Goal: Task Accomplishment & Management: Complete application form

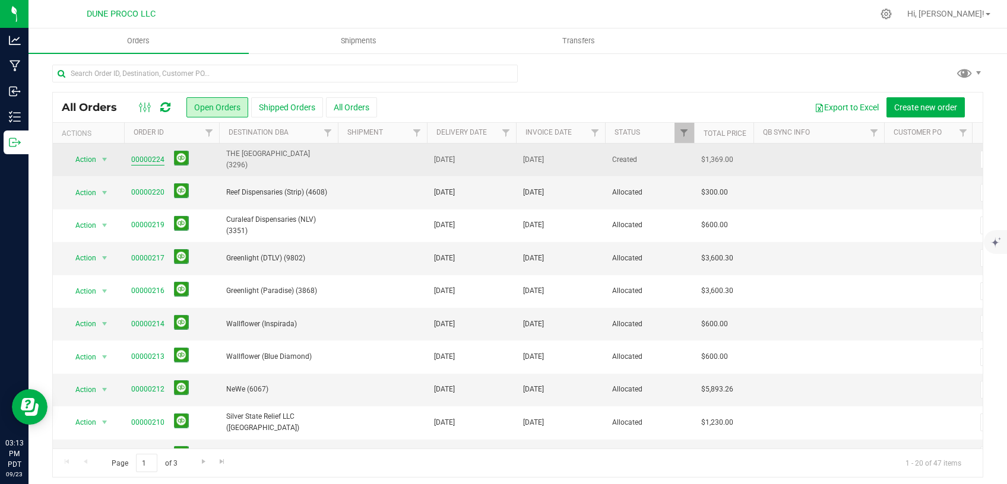
click at [154, 155] on link "00000224" at bounding box center [147, 159] width 33 height 11
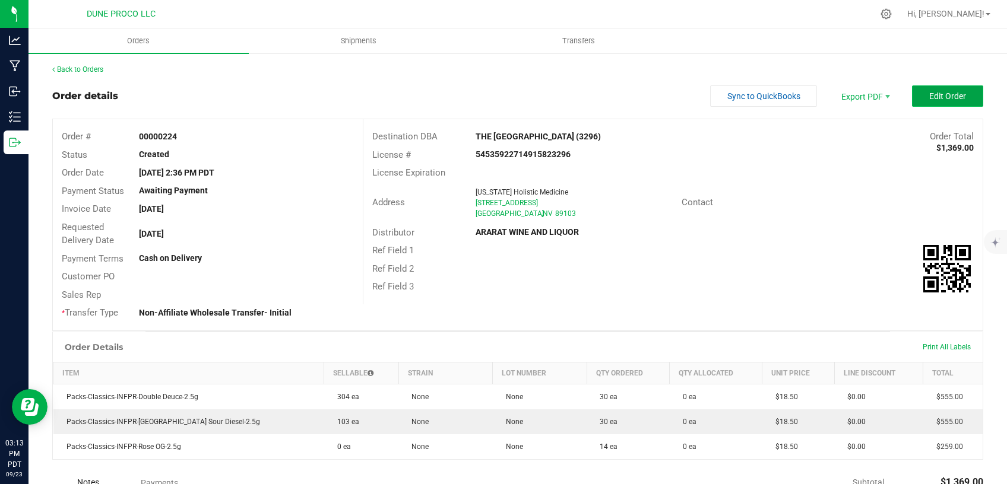
click at [932, 96] on span "Edit Order" at bounding box center [947, 95] width 37 height 9
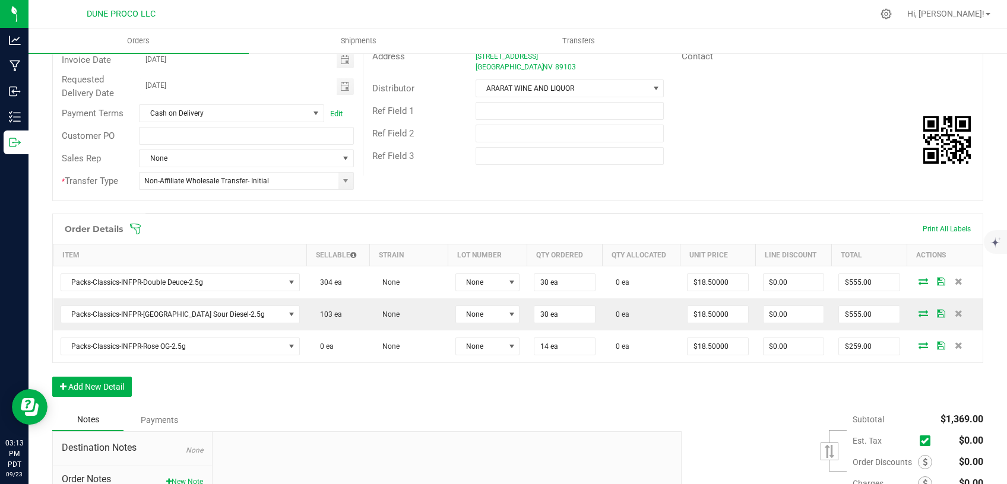
scroll to position [201, 0]
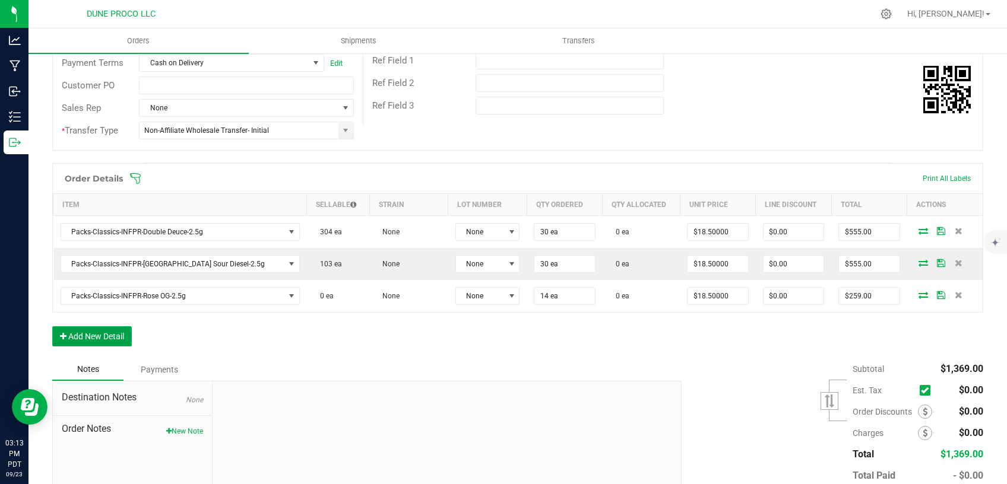
click at [111, 341] on button "Add New Detail" at bounding box center [92, 336] width 80 height 20
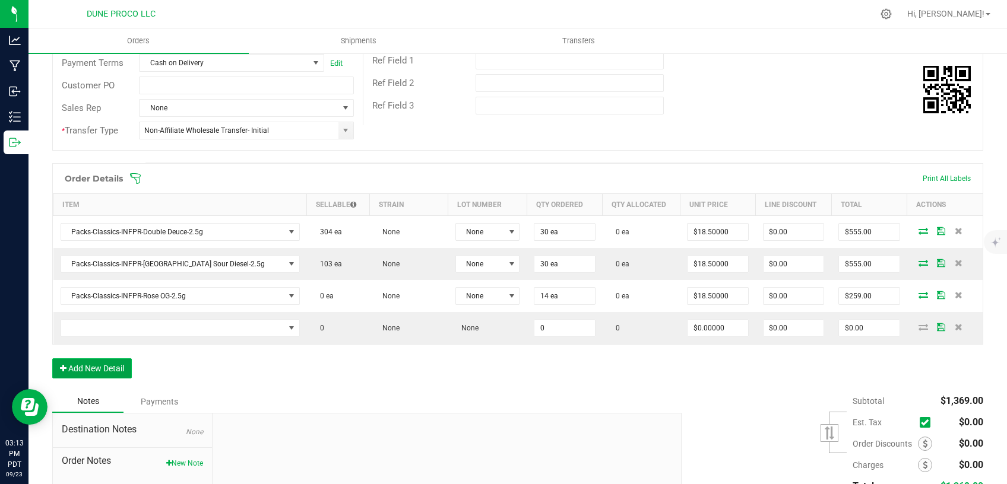
click at [103, 366] on button "Add New Detail" at bounding box center [92, 368] width 80 height 20
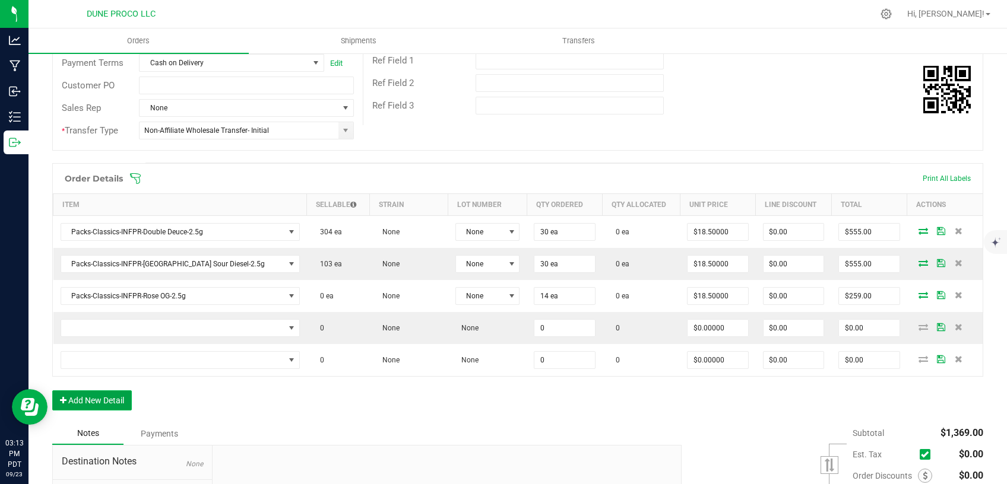
click at [111, 401] on button "Add New Detail" at bounding box center [92, 401] width 80 height 20
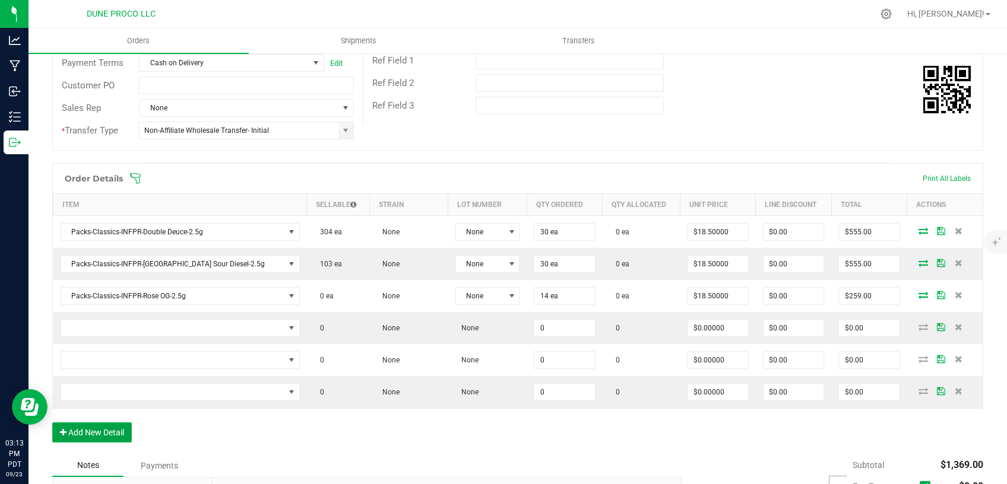
click at [109, 431] on button "Add New Detail" at bounding box center [92, 433] width 80 height 20
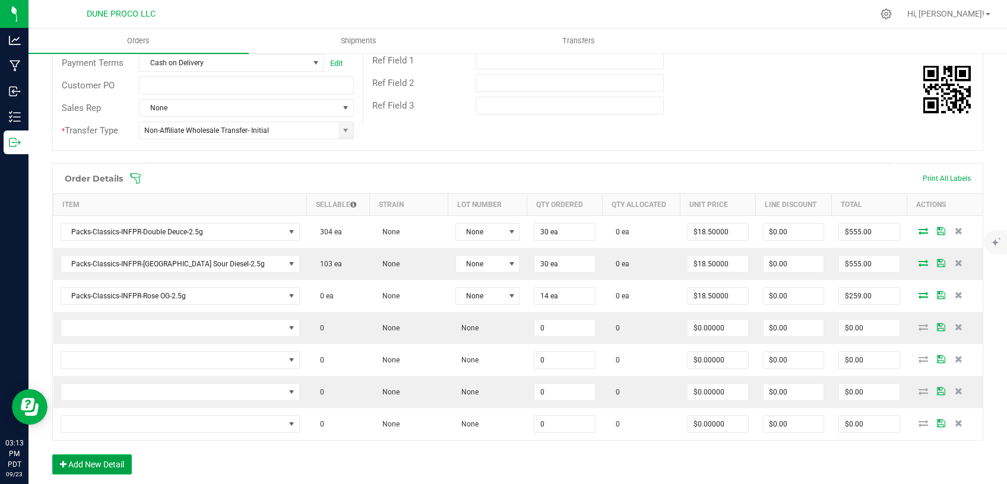
click at [111, 456] on button "Add New Detail" at bounding box center [92, 465] width 80 height 20
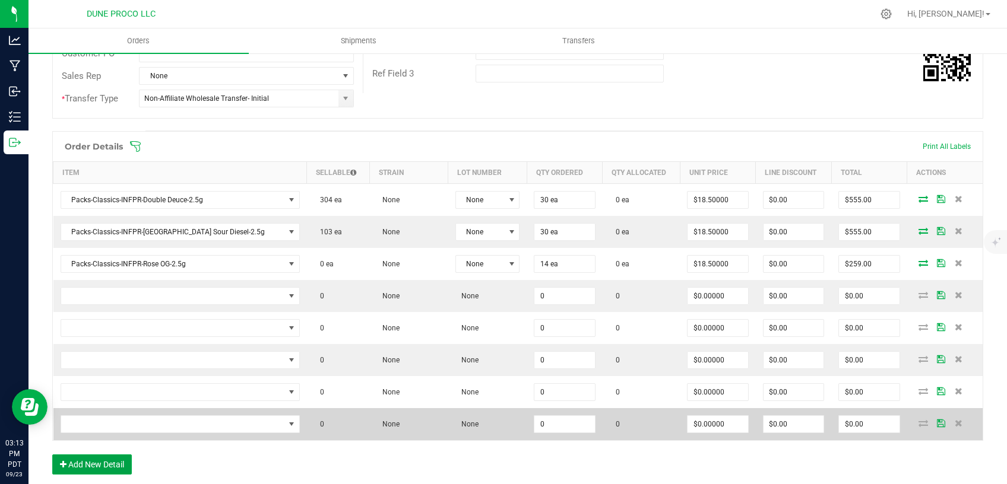
scroll to position [252, 0]
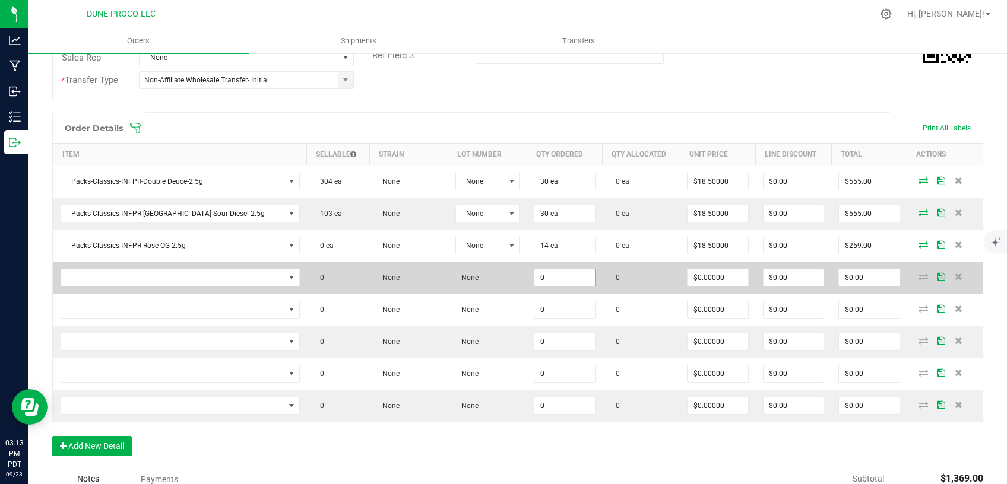
click at [546, 278] on input "0" at bounding box center [564, 277] width 60 height 17
drag, startPoint x: 523, startPoint y: 277, endPoint x: 495, endPoint y: 279, distance: 28.5
click at [534, 278] on input "25" at bounding box center [564, 277] width 60 height 17
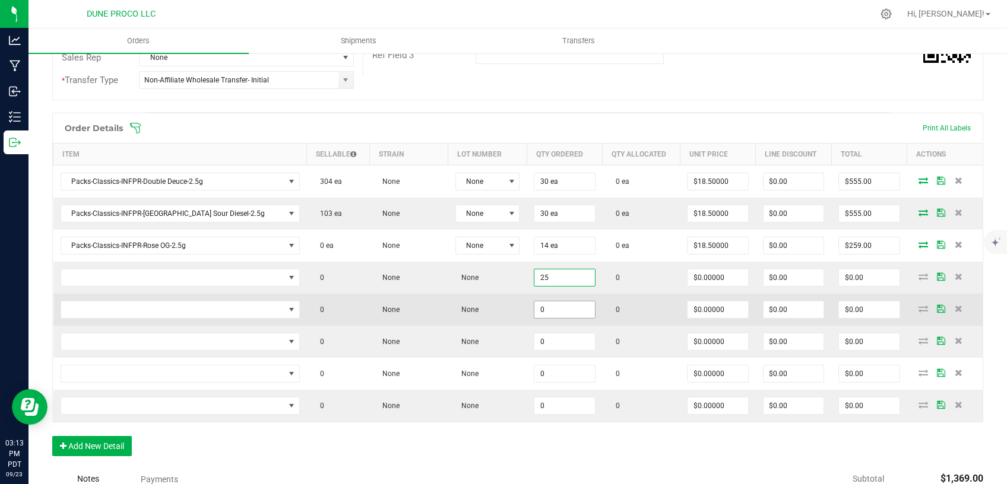
type input "25"
click at [534, 306] on input "0" at bounding box center [564, 310] width 60 height 17
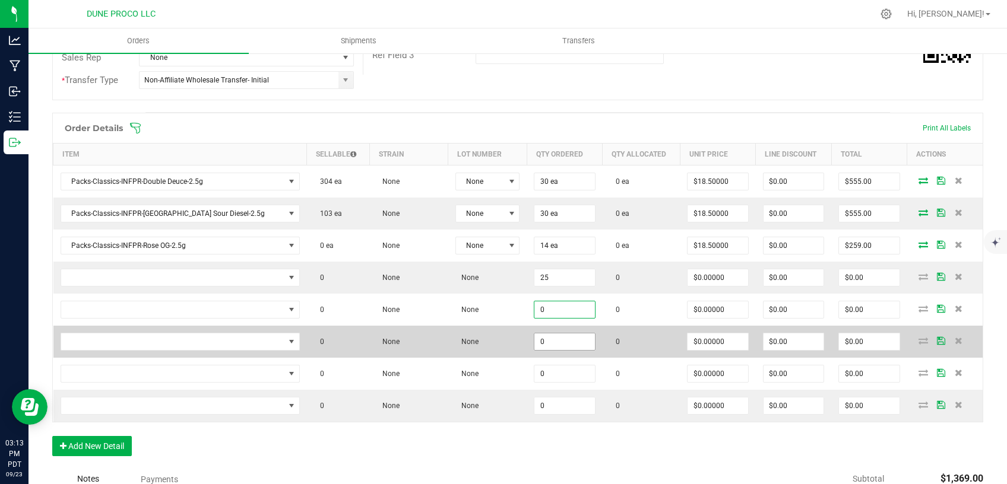
paste input "25"
type input "25"
drag, startPoint x: 521, startPoint y: 337, endPoint x: 520, endPoint y: 347, distance: 10.2
click at [534, 338] on input "0" at bounding box center [564, 342] width 60 height 17
paste input "25"
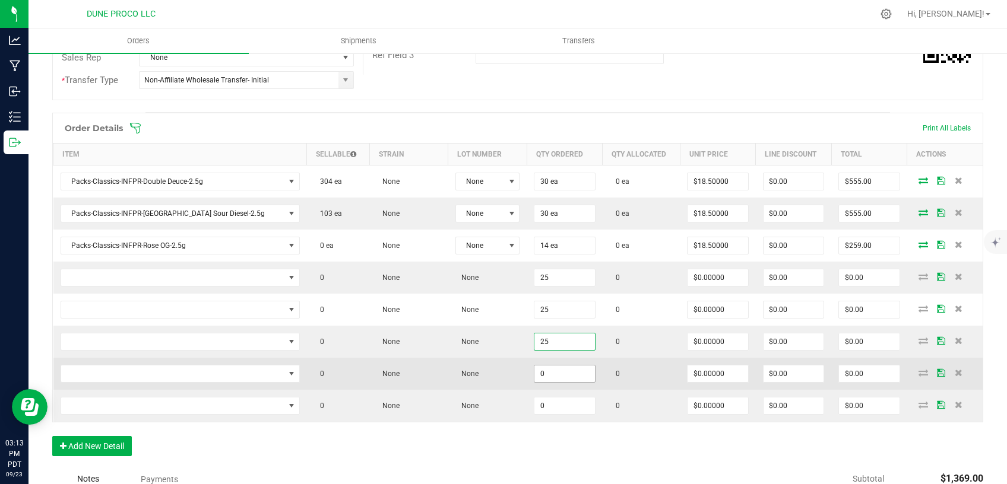
type input "25"
click at [534, 366] on input "0" at bounding box center [564, 374] width 60 height 17
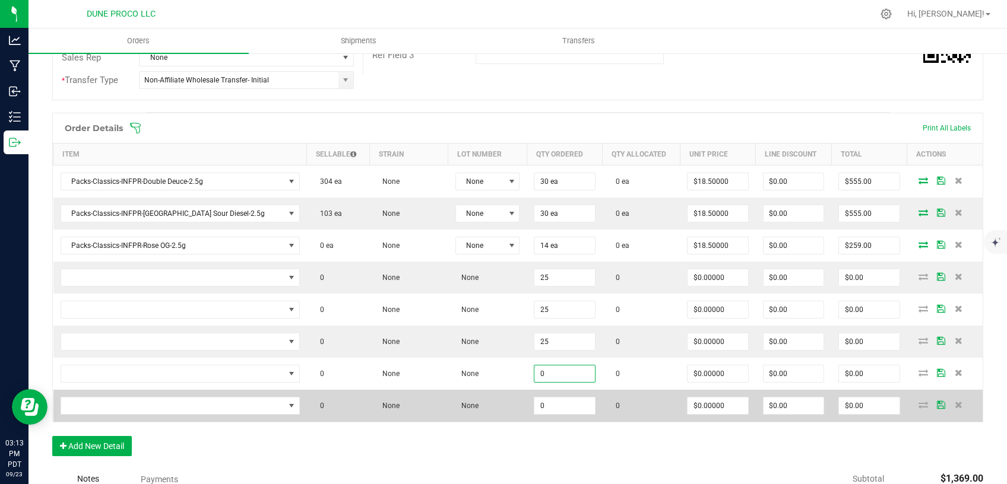
paste input "25"
type input "25"
click at [534, 405] on input "0" at bounding box center [564, 406] width 60 height 17
paste input "25"
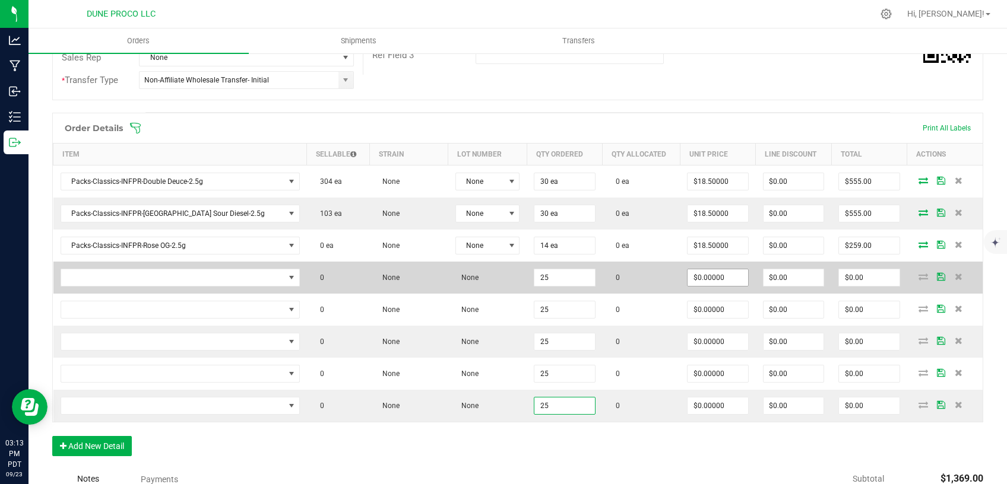
type input "25"
click at [687, 281] on input "0" at bounding box center [717, 277] width 60 height 17
drag, startPoint x: 687, startPoint y: 275, endPoint x: 657, endPoint y: 277, distance: 29.7
click at [687, 277] on input "10" at bounding box center [717, 277] width 60 height 17
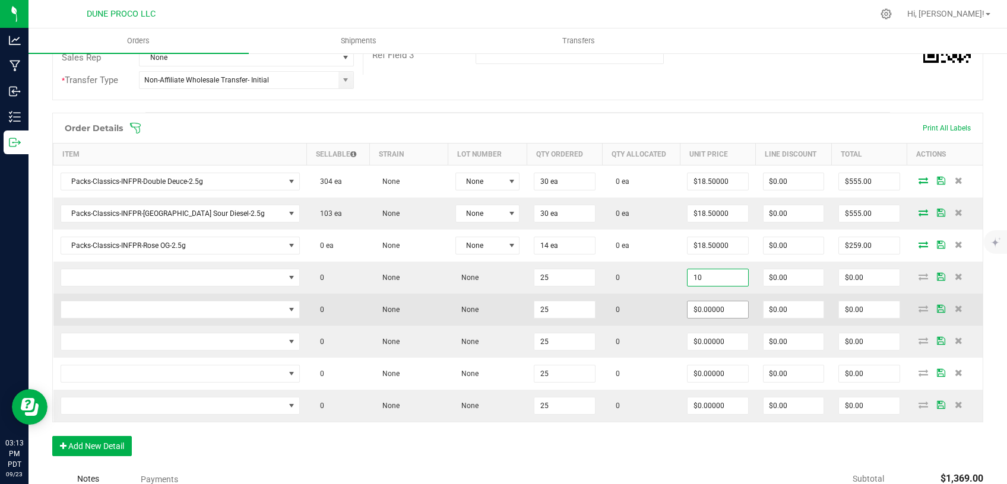
type input "$10.00000"
type input "$250.00"
click at [687, 315] on input "0" at bounding box center [717, 310] width 60 height 17
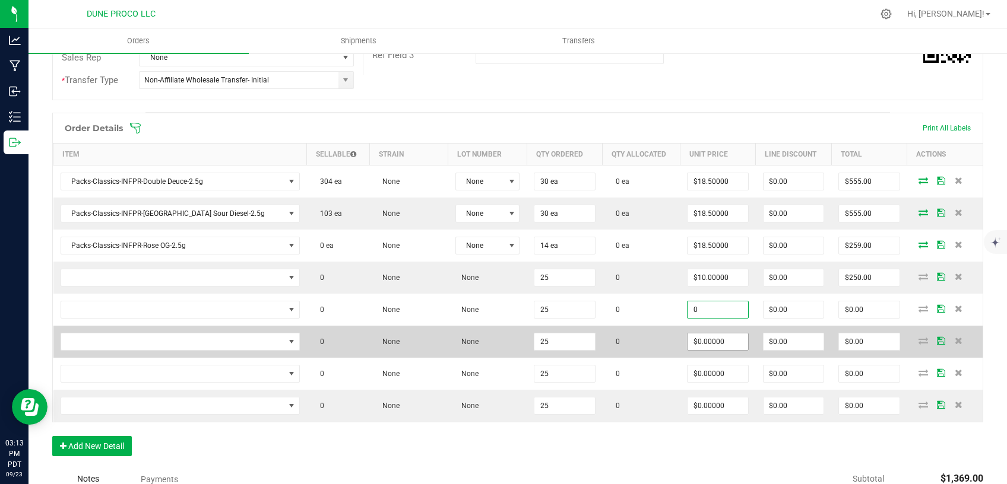
paste input "1"
type input "$10.00000"
type input "$250.00"
click at [687, 342] on input "0" at bounding box center [717, 342] width 60 height 17
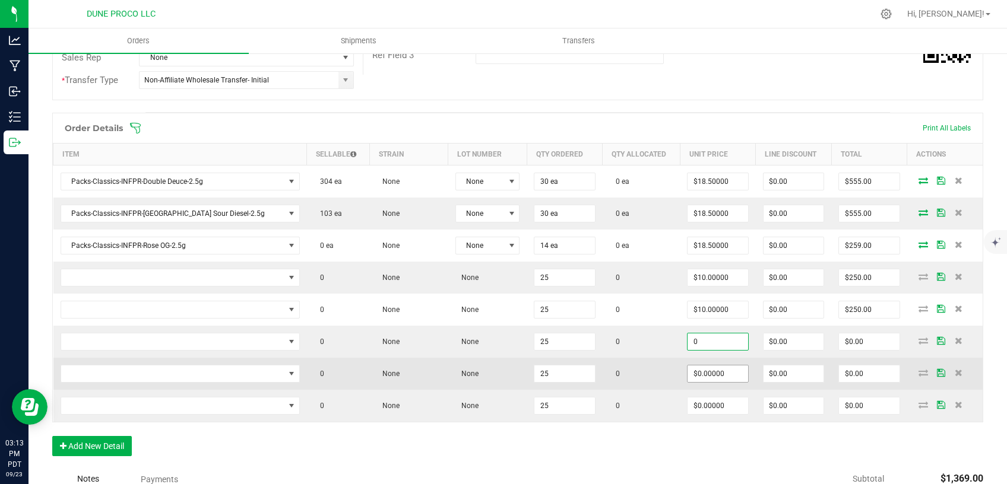
paste input "1"
type input "$10.00000"
type input "$250.00"
click at [687, 372] on input "0" at bounding box center [717, 374] width 60 height 17
paste input "1"
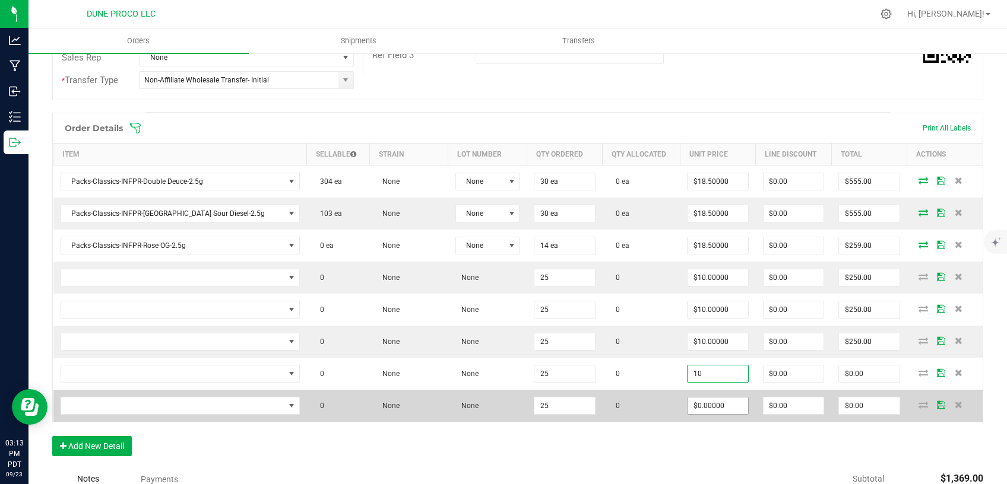
type input "$10.00000"
type input "$250.00"
click at [687, 401] on input "0" at bounding box center [717, 406] width 60 height 17
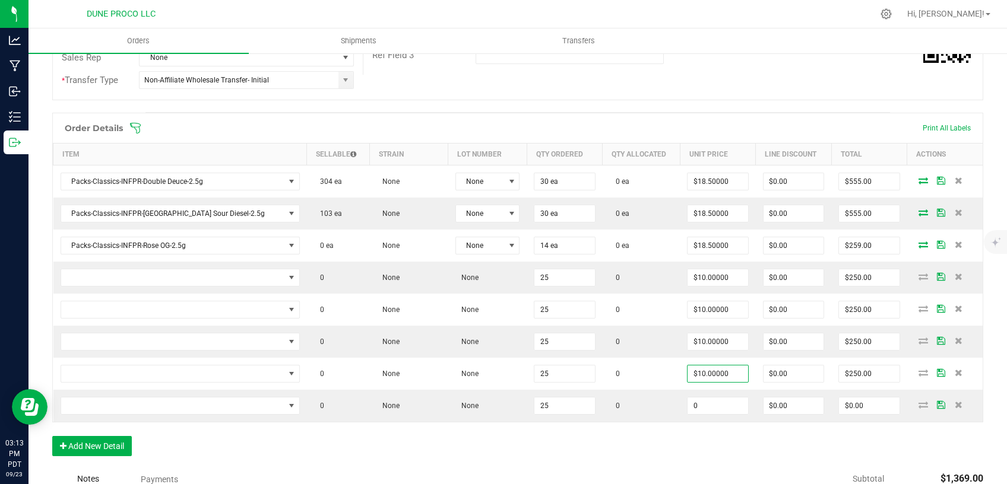
paste input "1"
type input "$10.00000"
type input "$250.00"
click at [632, 445] on div "Order Details Print All Labels Item Sellable Strain Lot Number Qty Ordered Qty …" at bounding box center [517, 291] width 931 height 356
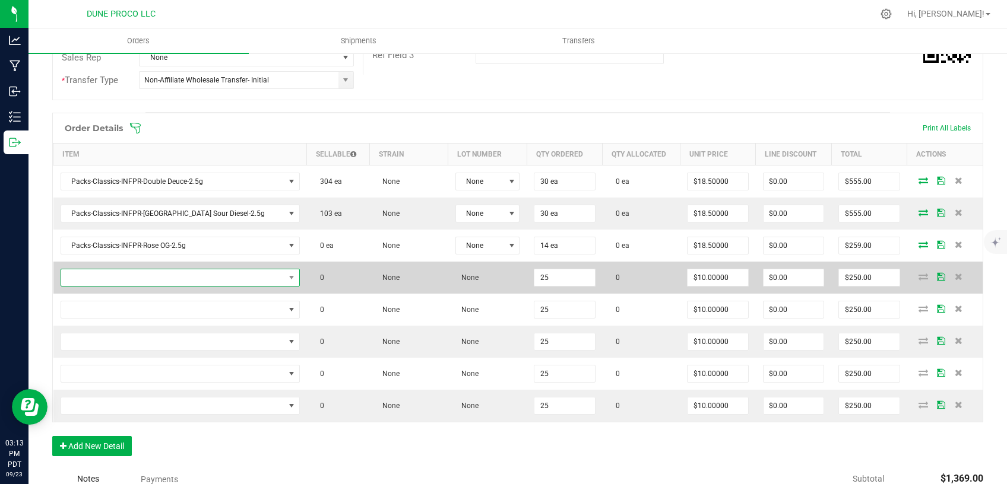
click at [182, 278] on span "NO DATA FOUND" at bounding box center [172, 277] width 223 height 17
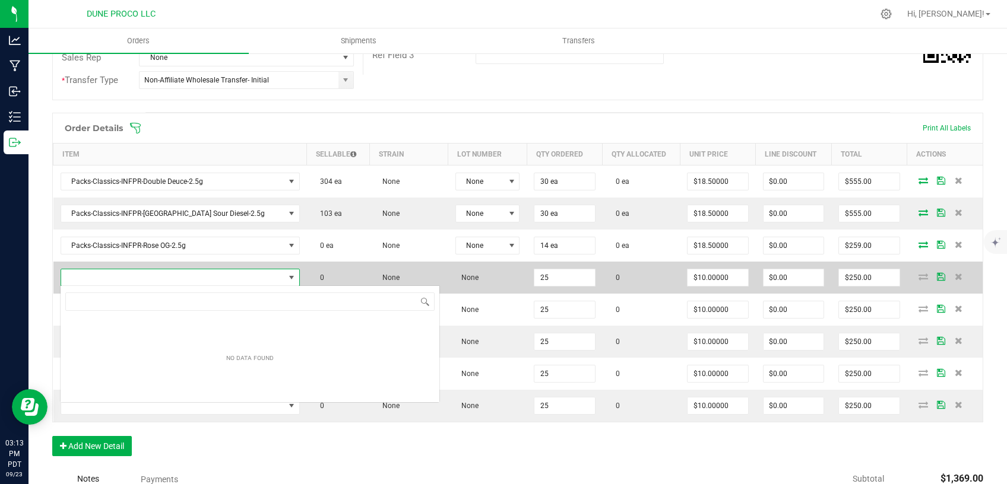
scroll to position [18, 189]
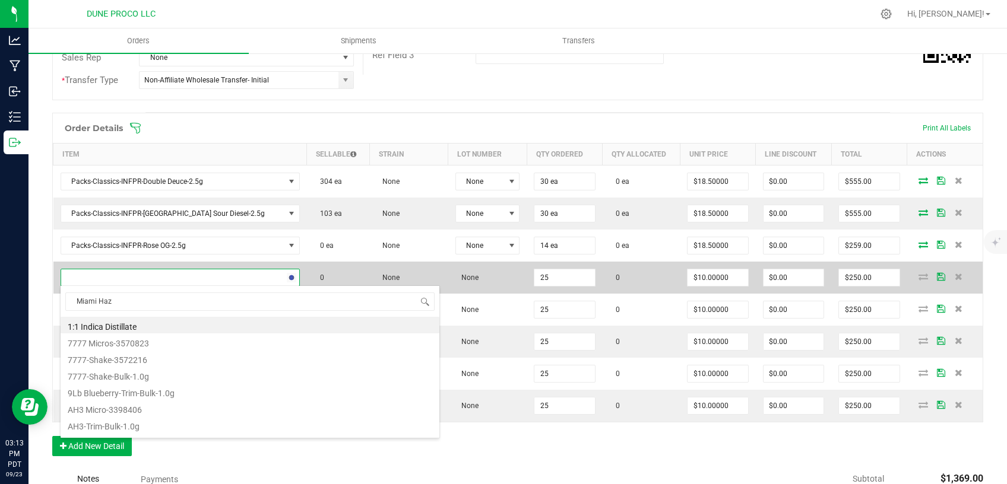
type input "Miami Haze"
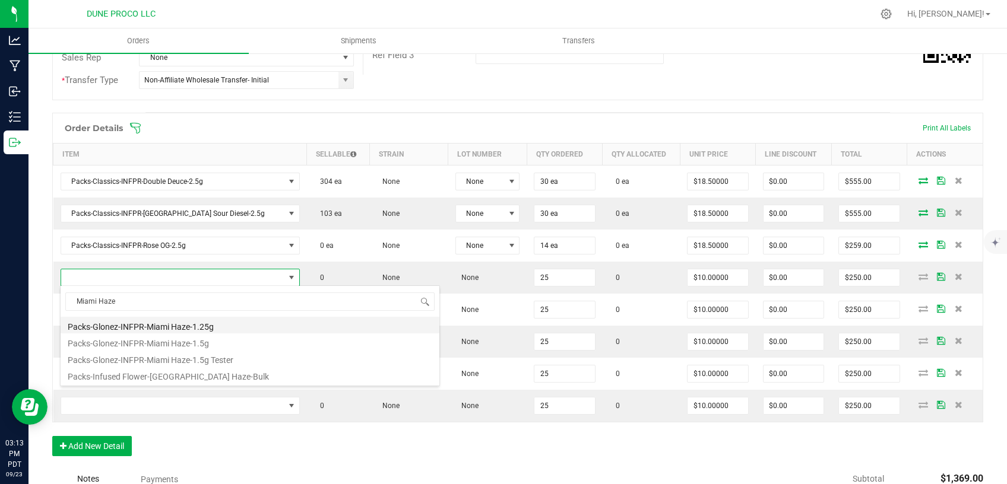
click at [166, 326] on li "Packs-Glonez-INFPR-Miami Haze-1.25g" at bounding box center [250, 325] width 379 height 17
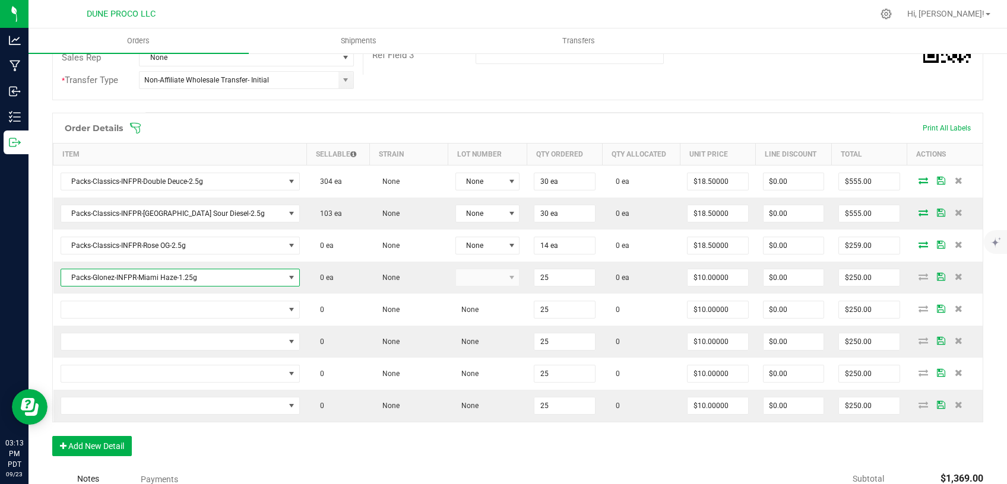
type input "25 ea"
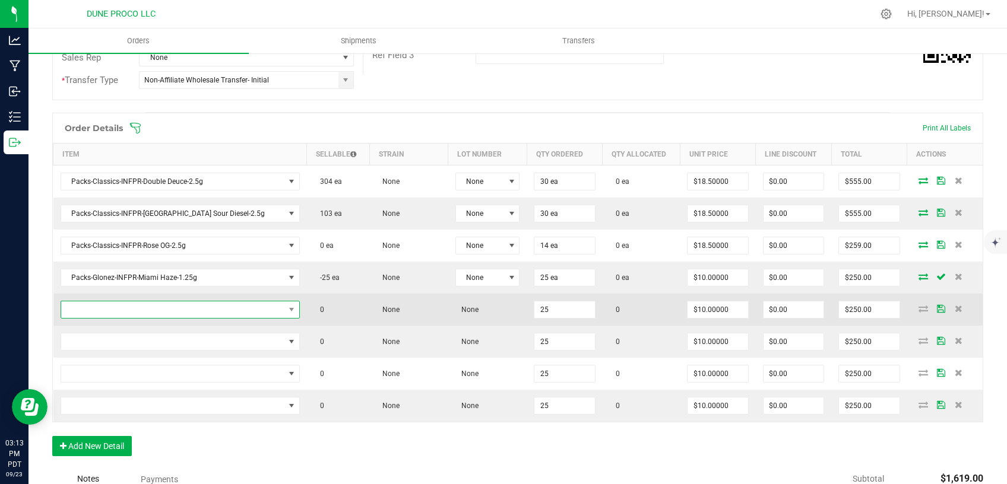
click at [202, 313] on span "NO DATA FOUND" at bounding box center [172, 310] width 223 height 17
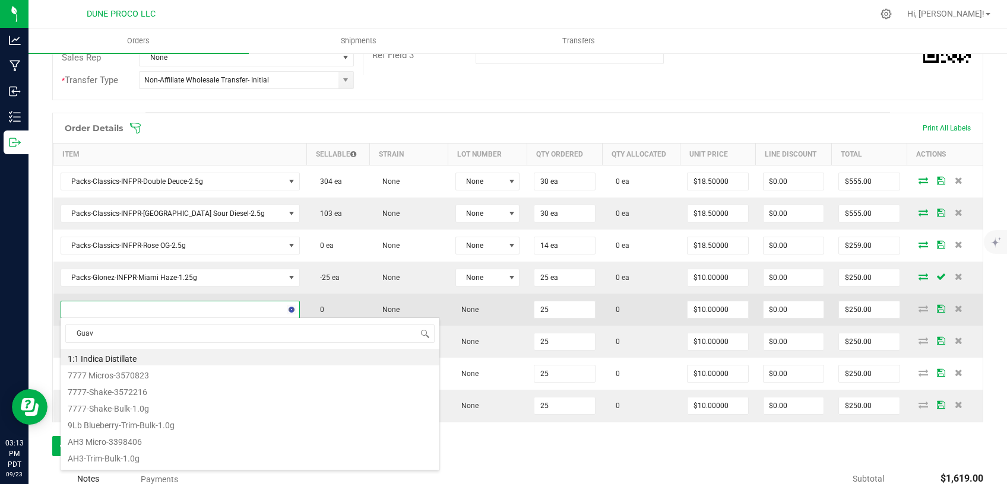
type input "Guava"
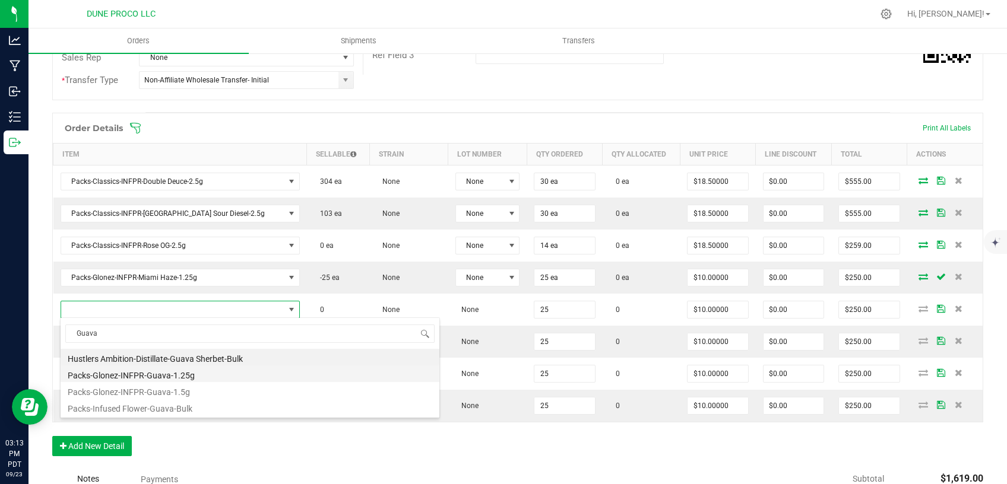
click at [137, 376] on li "Packs-Glonez-INFPR-Guava-1.25g" at bounding box center [250, 374] width 379 height 17
type input "25 ea"
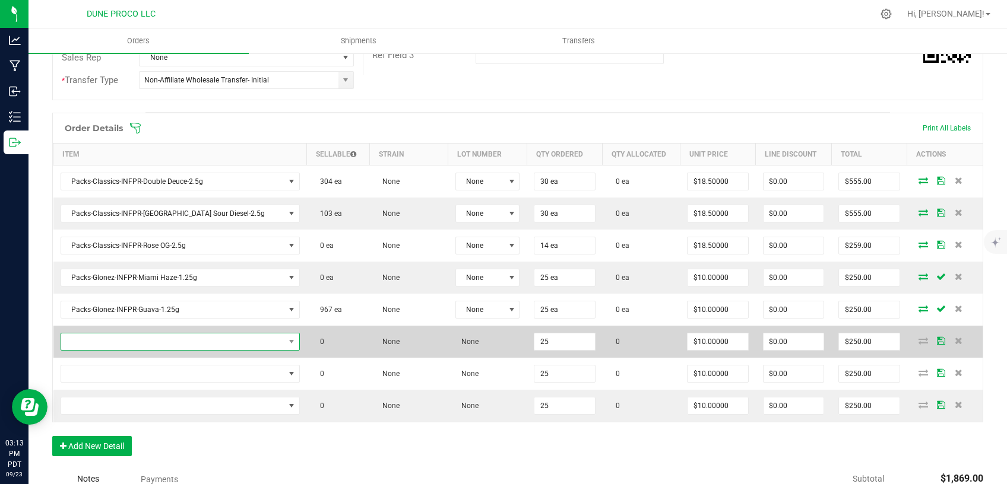
click at [205, 341] on span "NO DATA FOUND" at bounding box center [172, 342] width 223 height 17
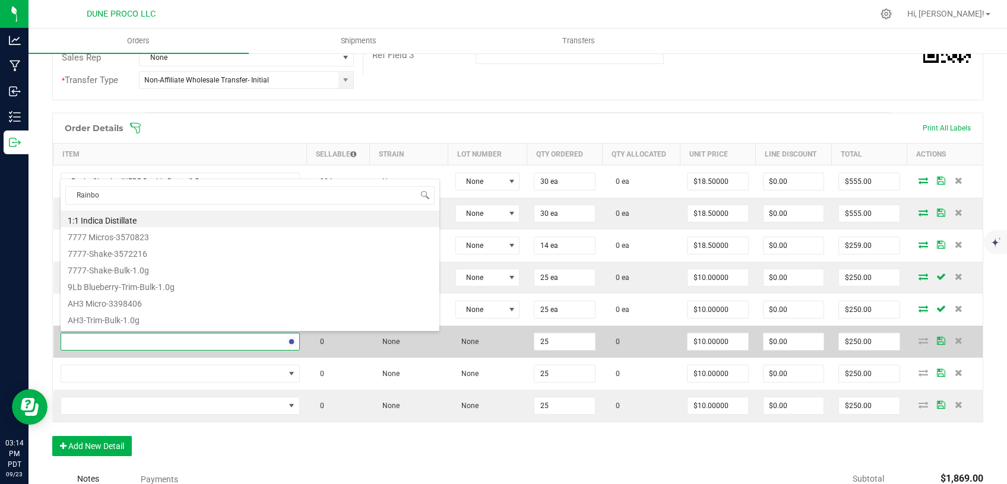
type input "Rainbow"
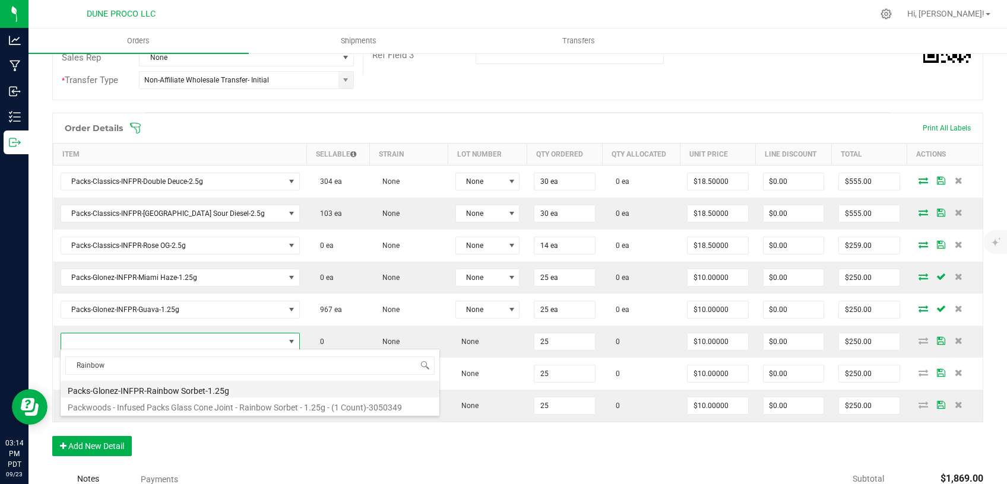
click at [191, 391] on li "Packs-Glonez-INFPR-Rainbow Sorbet-1.25g" at bounding box center [250, 389] width 379 height 17
type input "25 ea"
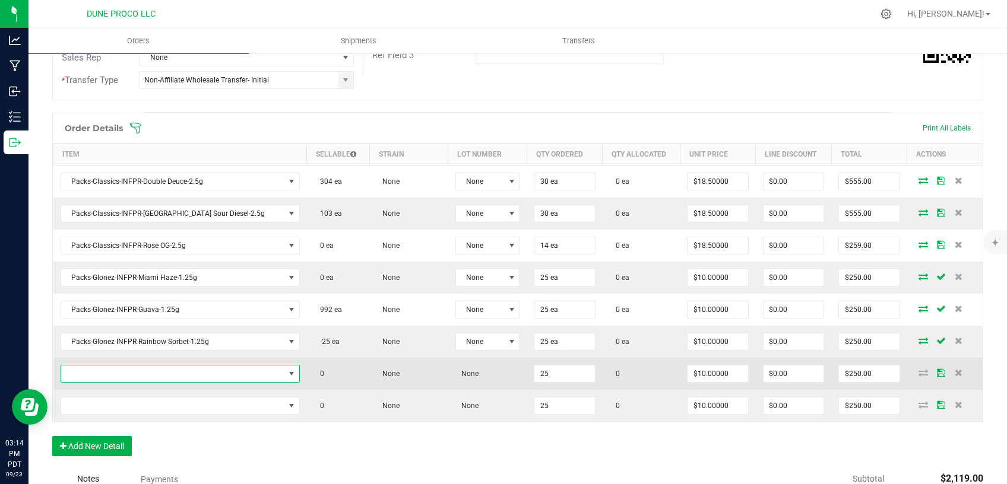
click at [176, 371] on span "NO DATA FOUND" at bounding box center [172, 374] width 223 height 17
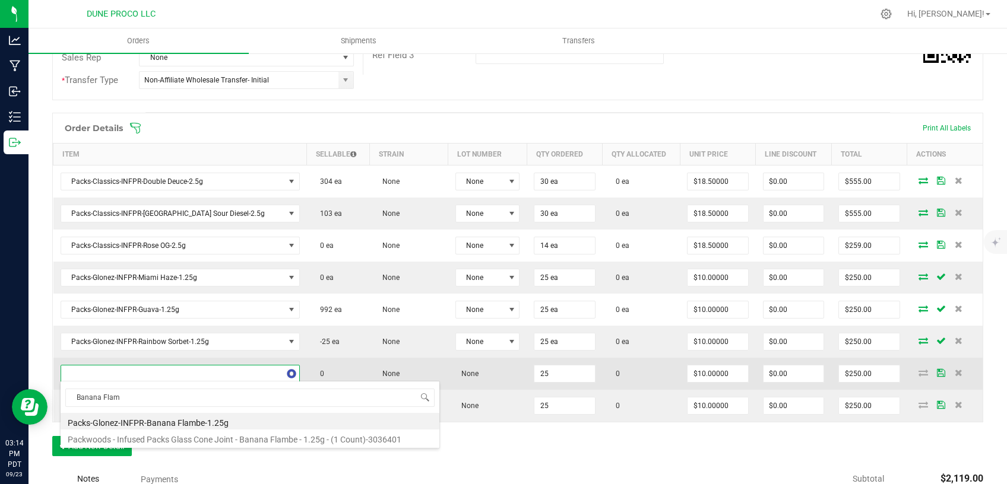
type input "Banana Flamb"
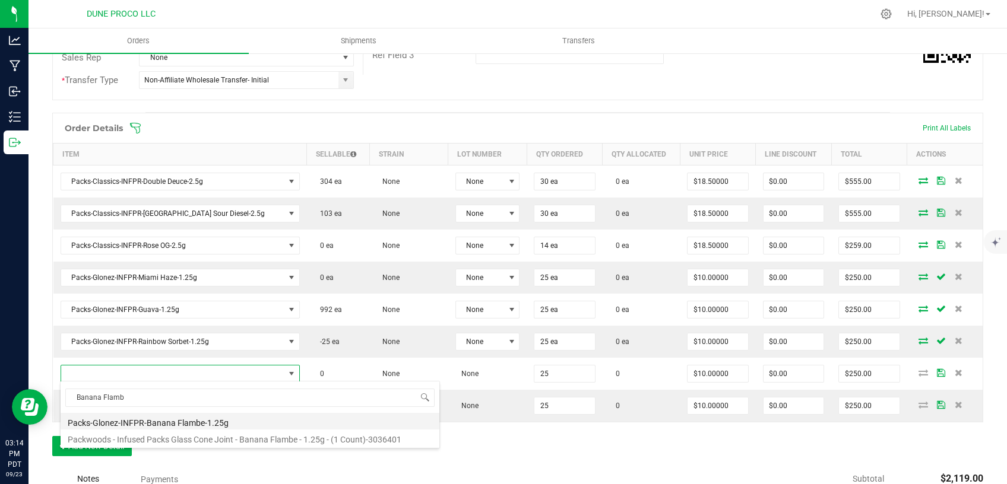
click at [177, 423] on li "Packs-Glonez-INFPR-Banana Flambe-1.25g" at bounding box center [250, 421] width 379 height 17
type input "25 ea"
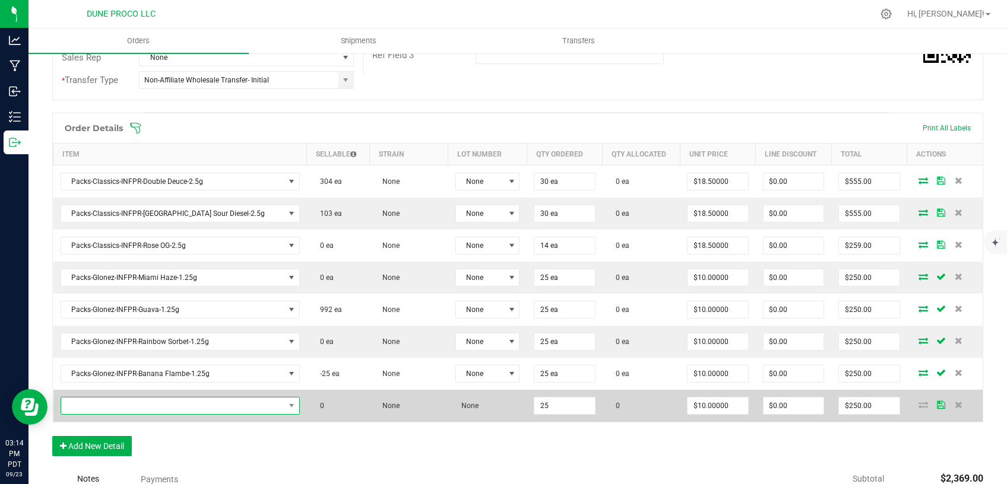
click at [174, 403] on span "NO DATA FOUND" at bounding box center [172, 406] width 223 height 17
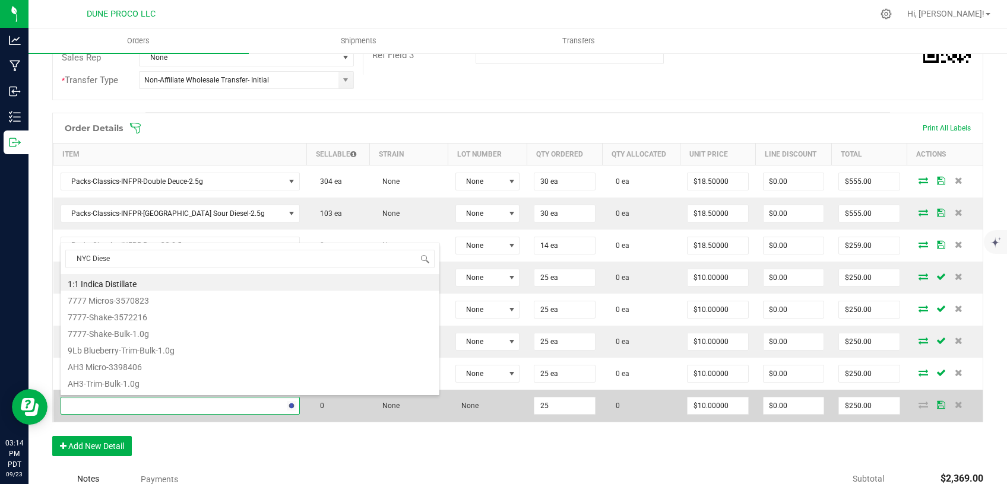
type input "NYC Diesel"
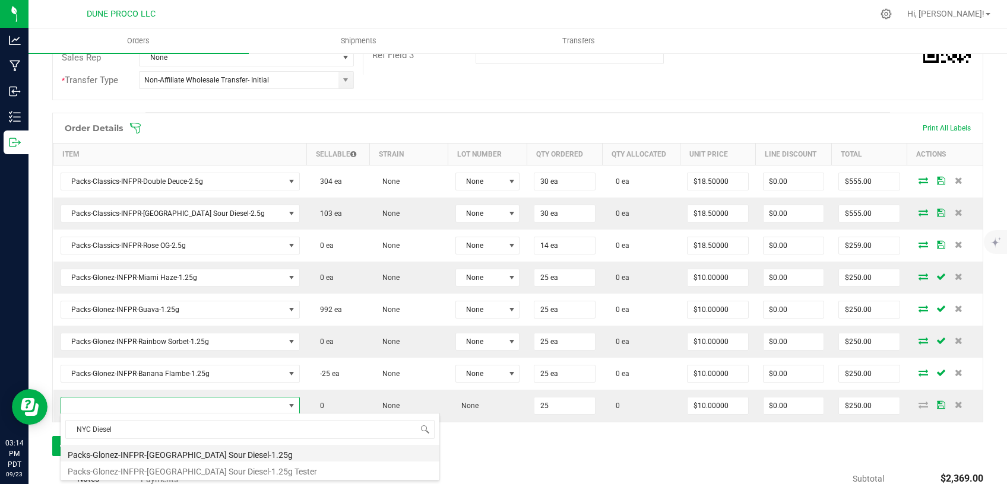
click at [169, 456] on li "Packs-Glonez-INFPR-[GEOGRAPHIC_DATA] Sour Diesel-1.25g" at bounding box center [250, 453] width 379 height 17
type input "25 ea"
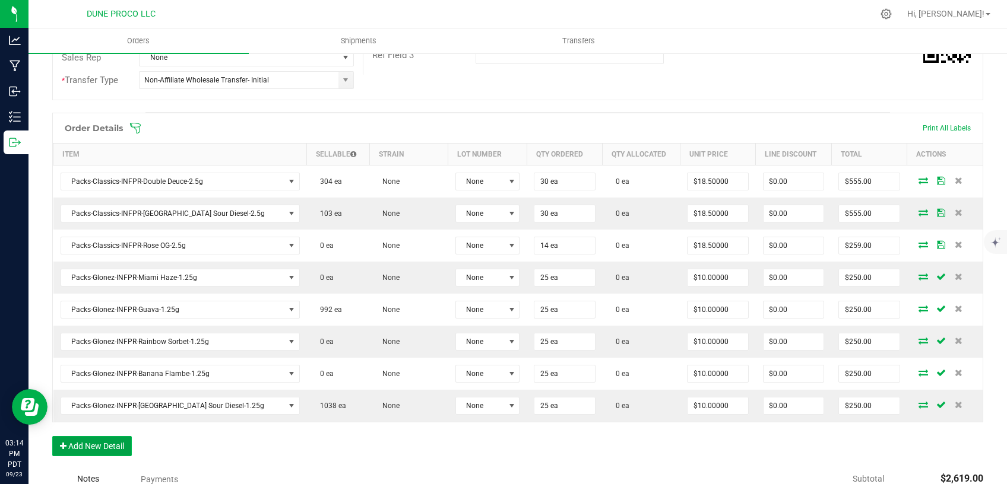
click at [104, 446] on button "Add New Detail" at bounding box center [92, 446] width 80 height 20
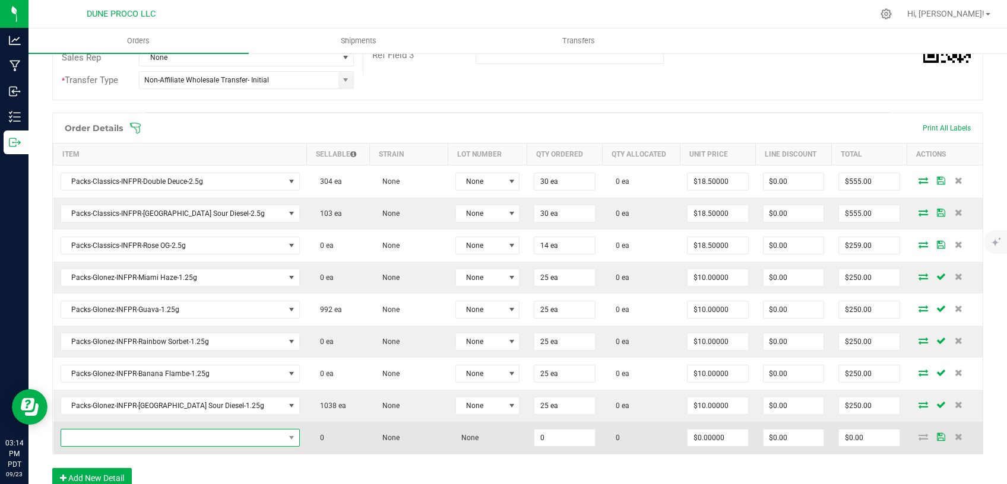
click at [164, 437] on span "NO DATA FOUND" at bounding box center [172, 438] width 223 height 17
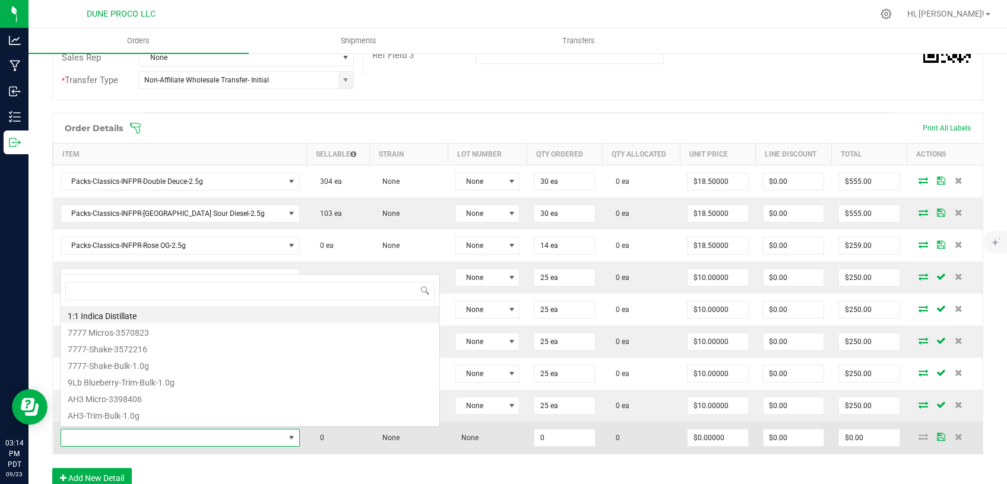
scroll to position [17, 189]
type input "Double"
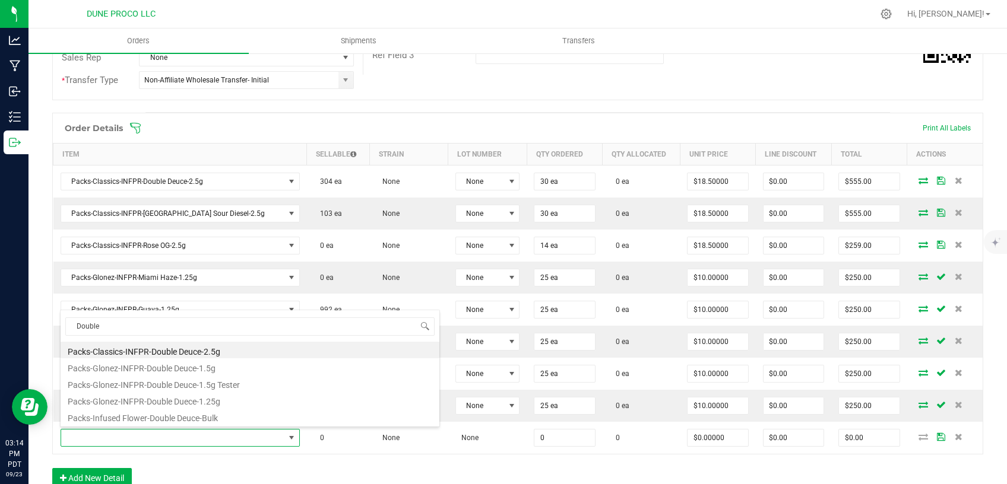
click at [245, 464] on div "Order Details Print All Labels Item Sellable Strain Lot Number Qty Ordered Qty …" at bounding box center [517, 307] width 931 height 388
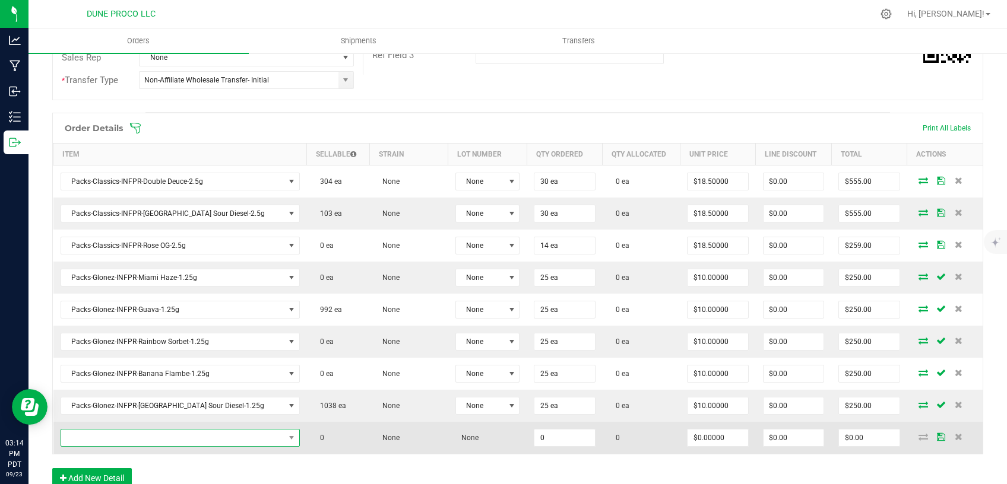
drag, startPoint x: 209, startPoint y: 434, endPoint x: 208, endPoint y: 442, distance: 7.8
click at [208, 437] on span "NO DATA FOUND" at bounding box center [172, 438] width 223 height 17
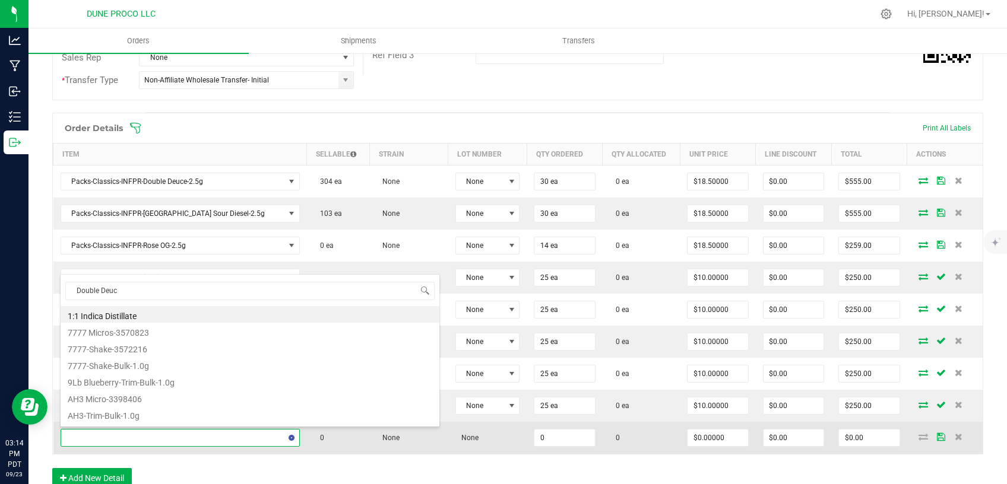
type input "Double Deuce"
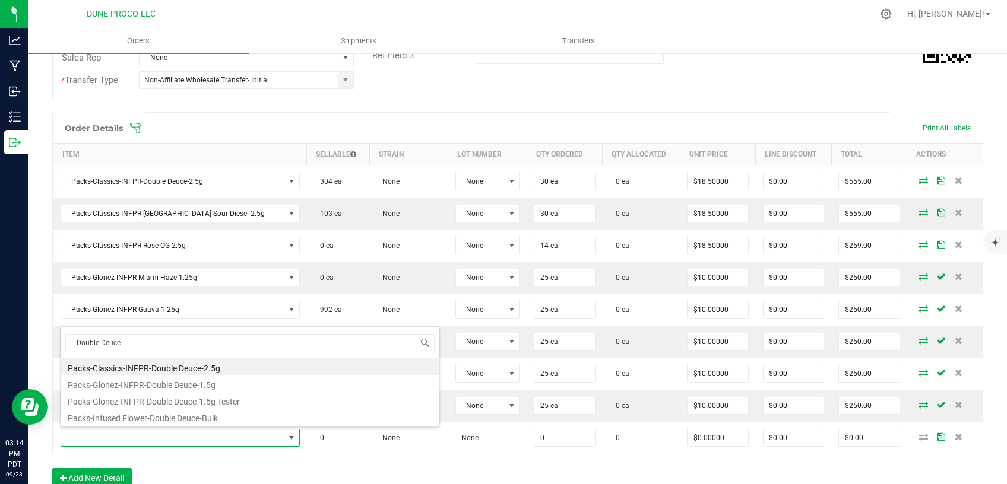
click at [226, 459] on div "Order Details Print All Labels Item Sellable Strain Lot Number Qty Ordered Qty …" at bounding box center [517, 307] width 931 height 388
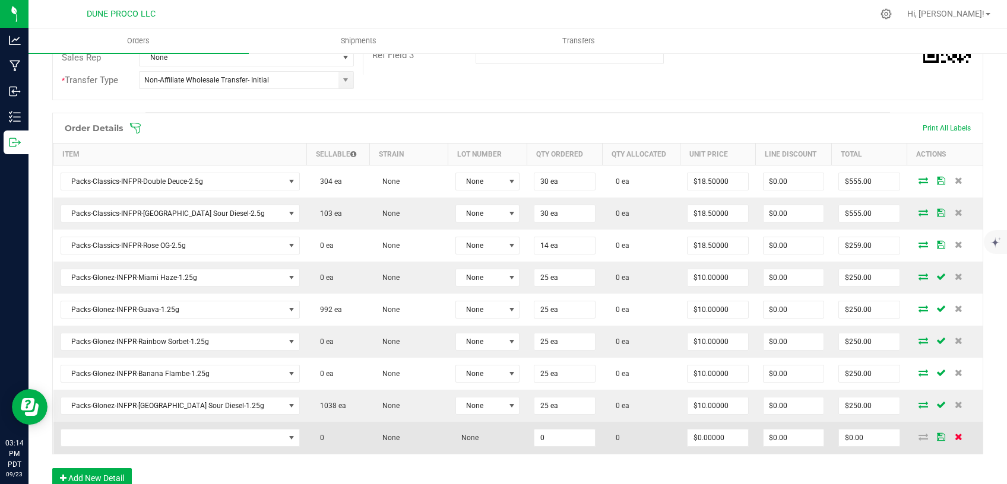
click at [954, 435] on icon at bounding box center [958, 436] width 8 height 7
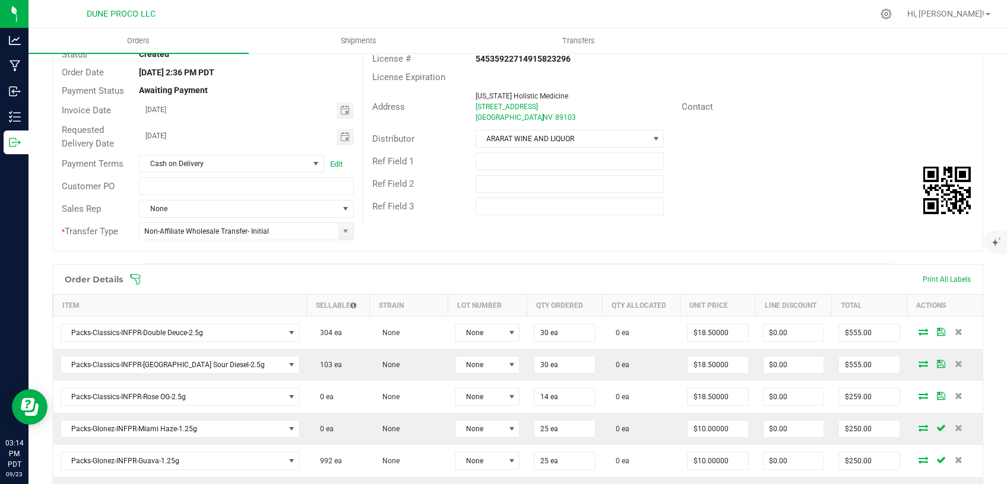
scroll to position [0, 0]
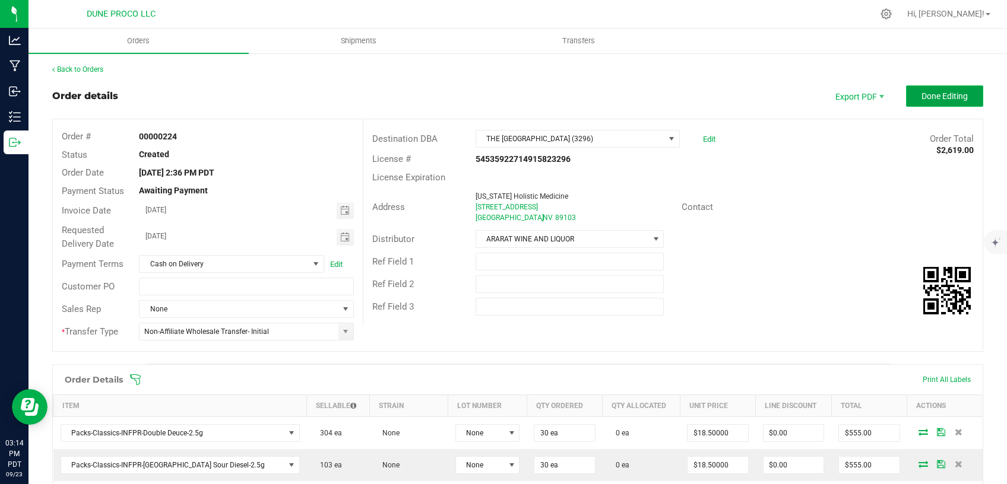
click at [943, 87] on button "Done Editing" at bounding box center [944, 95] width 77 height 21
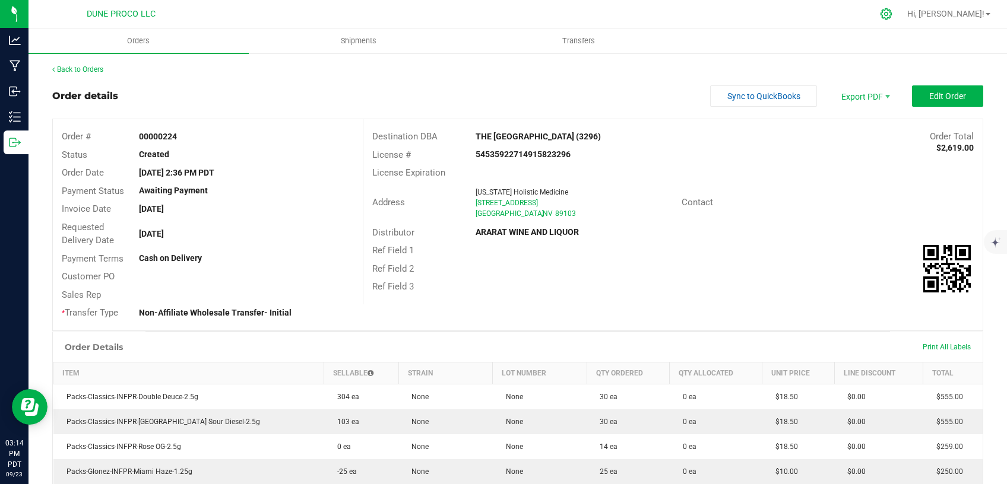
click at [892, 17] on icon at bounding box center [886, 14] width 12 height 12
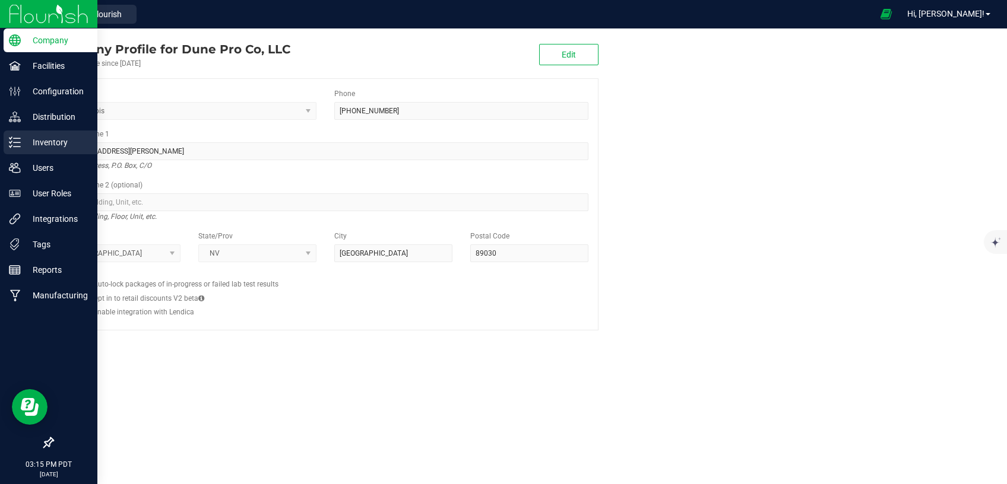
click at [49, 145] on p "Inventory" at bounding box center [56, 142] width 71 height 14
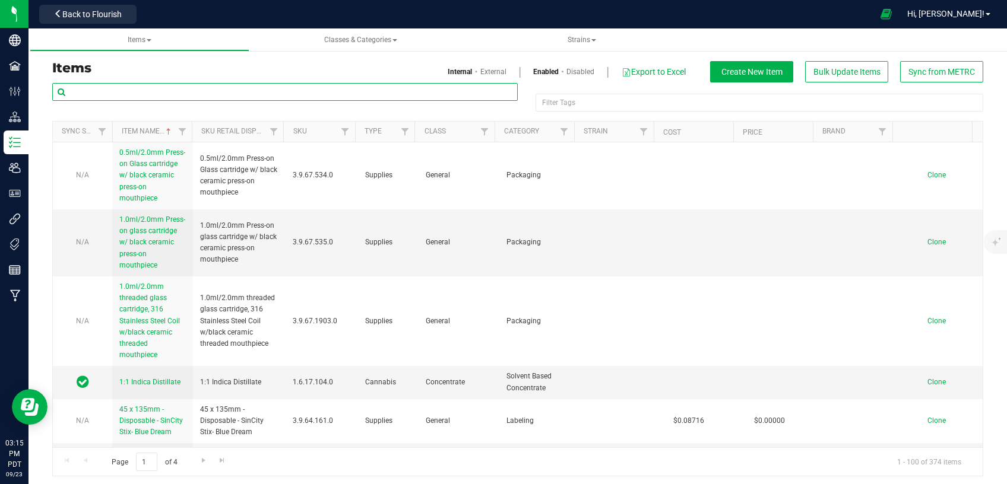
click at [150, 96] on input "text" at bounding box center [284, 92] width 465 height 18
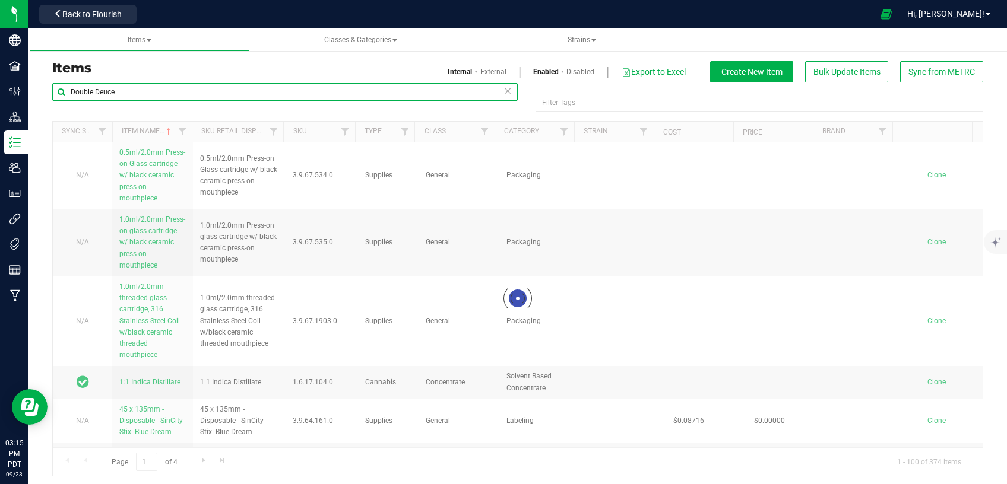
type input "Double Deuce"
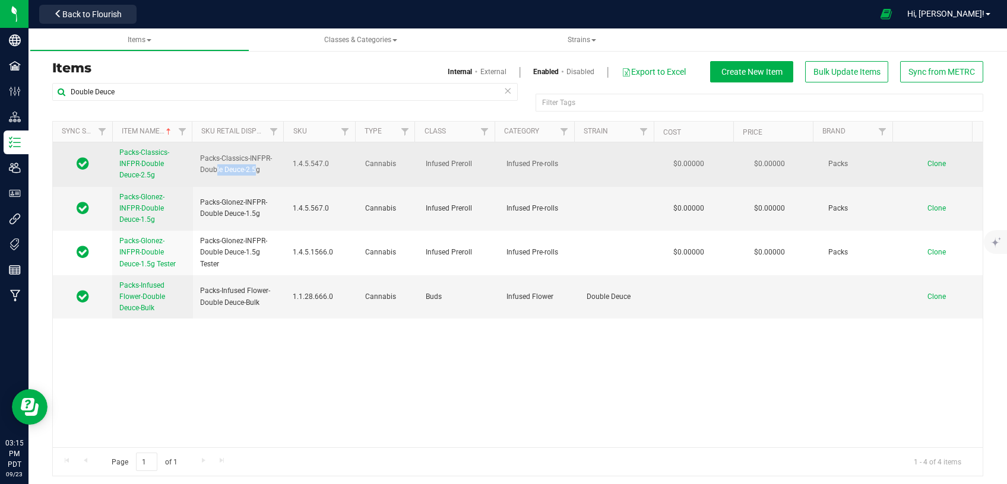
drag, startPoint x: 255, startPoint y: 169, endPoint x: 214, endPoint y: 166, distance: 41.1
click at [214, 166] on span "Packs-Classics-INFPR-Double Deuce-2.5g" at bounding box center [239, 164] width 78 height 23
drag, startPoint x: 257, startPoint y: 170, endPoint x: 199, endPoint y: 159, distance: 58.7
click at [200, 159] on span "Packs-Classics-INFPR-Double Deuce-2.5g" at bounding box center [239, 164] width 78 height 23
copy span "Packs-Classics-INFPR-Double Deuce-2.5g"
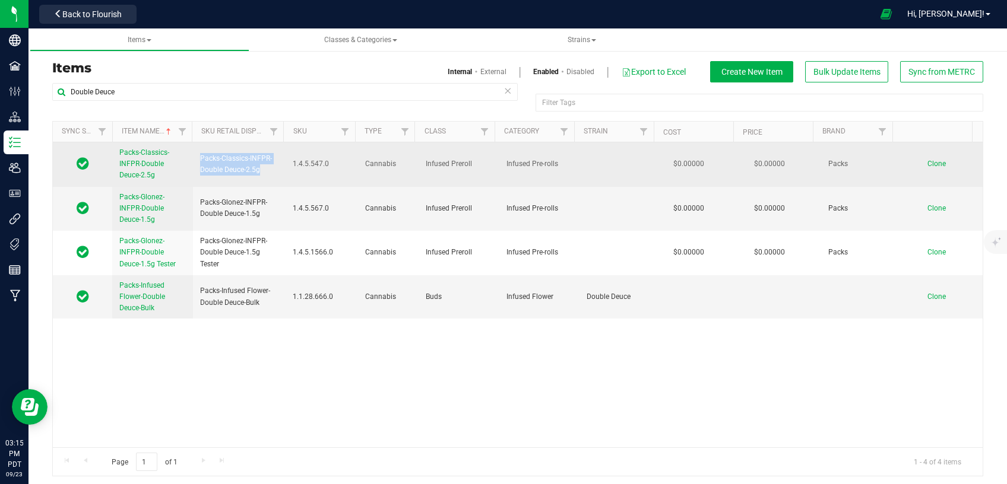
click at [927, 161] on span "Clone" at bounding box center [936, 164] width 18 height 8
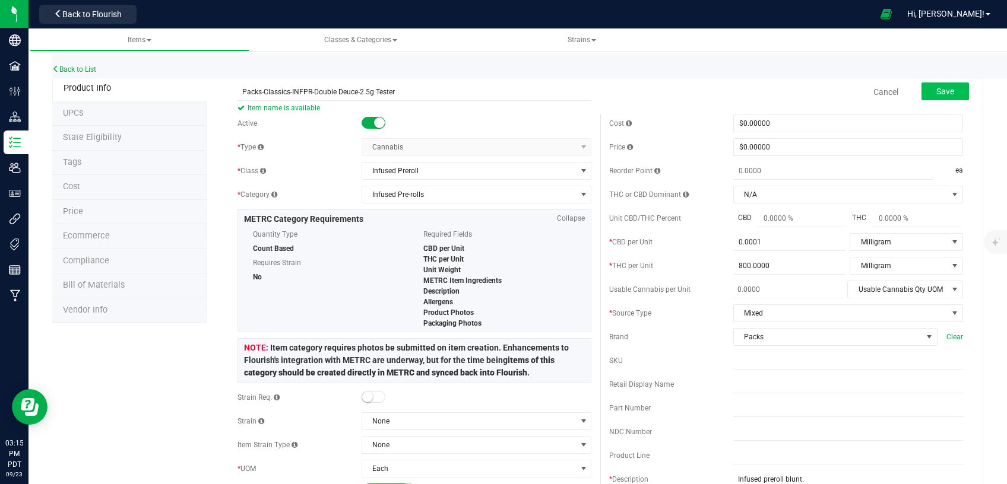
type input "Packs-Classics-INFPR-Double Deuce-2.5g Tester"
click at [947, 93] on button "Save" at bounding box center [944, 91] width 47 height 18
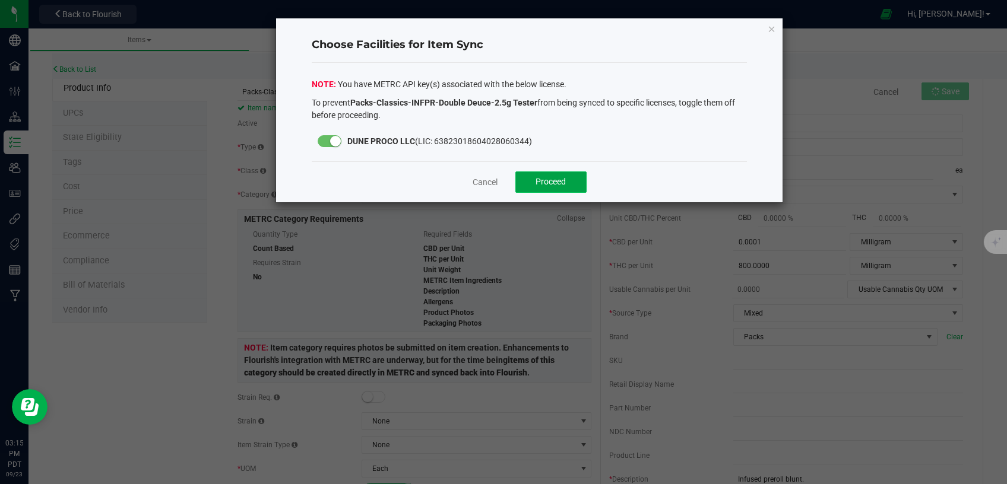
click at [537, 176] on button "Proceed" at bounding box center [550, 182] width 71 height 21
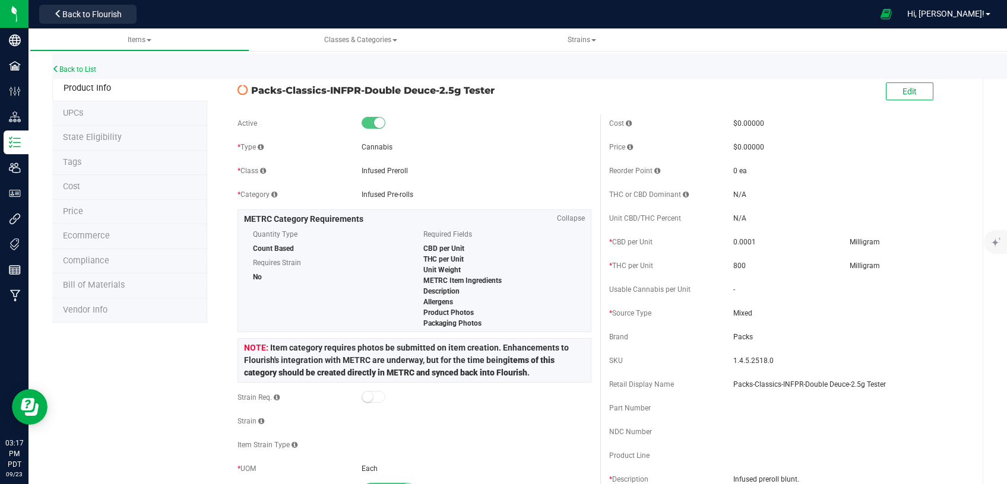
click at [110, 139] on span "State Eligibility" at bounding box center [92, 137] width 59 height 10
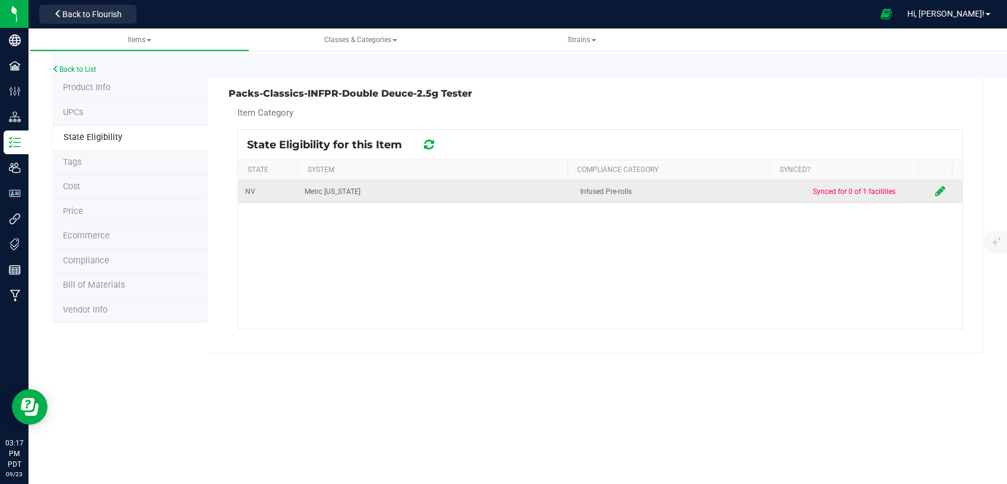
click at [935, 188] on icon at bounding box center [940, 191] width 10 height 12
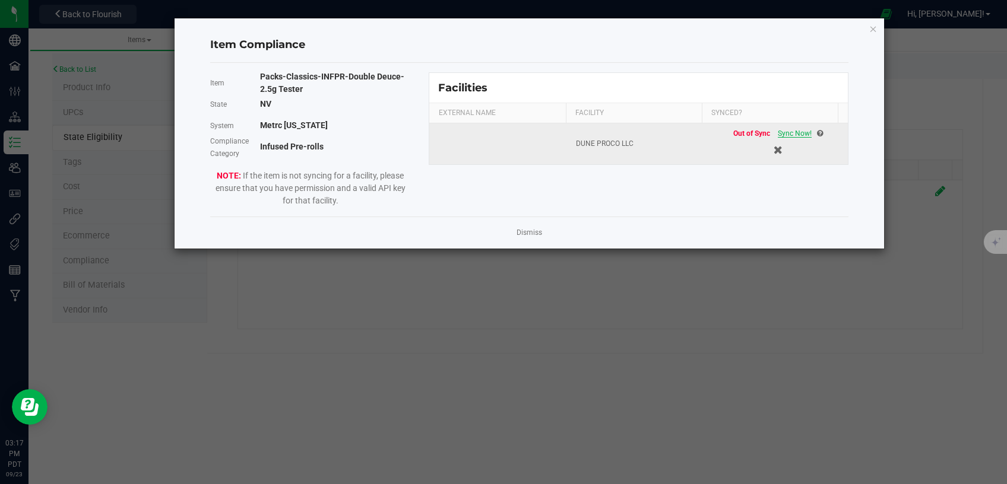
click at [793, 131] on span "Sync Now!" at bounding box center [794, 133] width 34 height 8
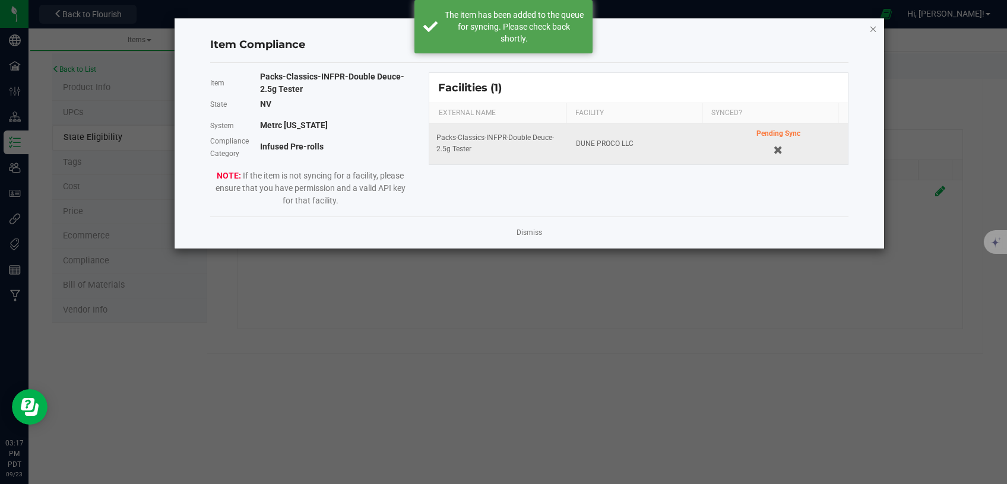
click at [869, 28] on icon "Close modal" at bounding box center [873, 28] width 8 height 14
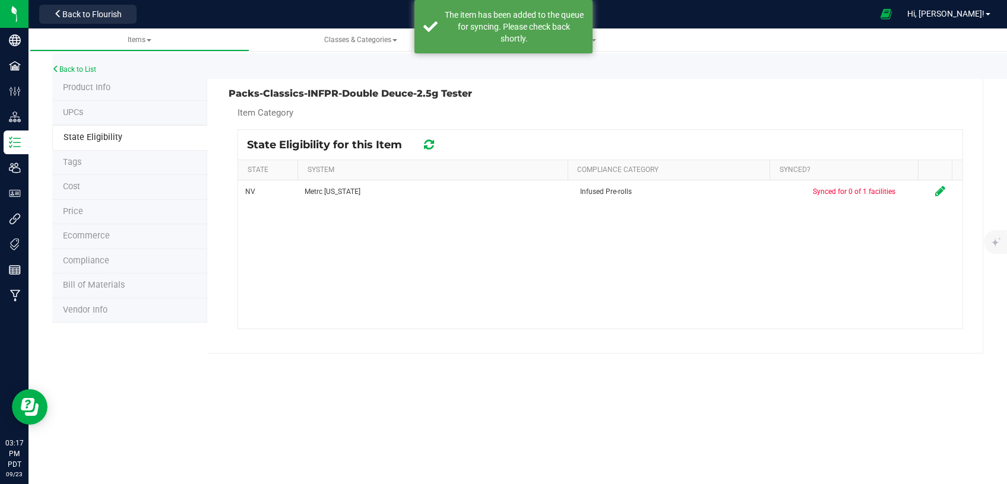
click at [109, 88] on span "Product Info" at bounding box center [86, 87] width 47 height 10
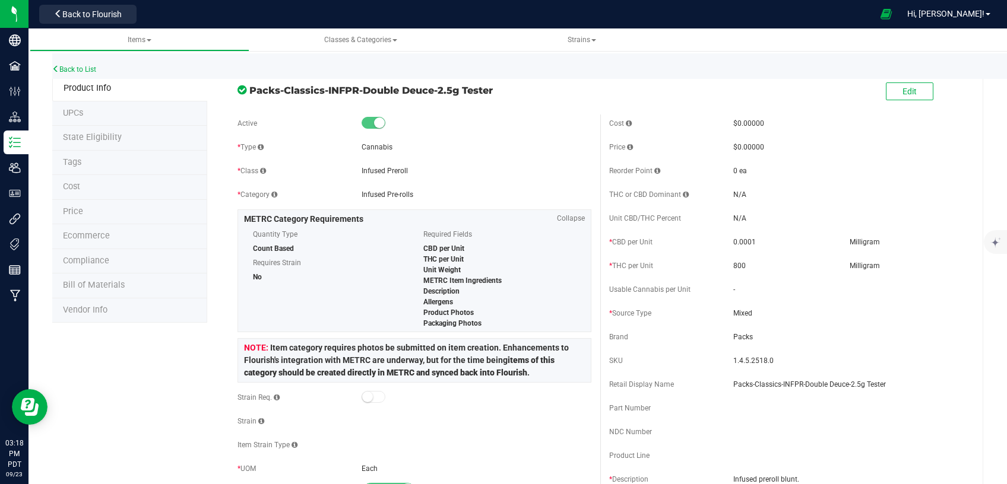
drag, startPoint x: 492, startPoint y: 88, endPoint x: 251, endPoint y: 90, distance: 241.0
click at [251, 90] on span "Packs-Classics-INFPR-Double Deuce-2.5g Tester" at bounding box center [420, 90] width 342 height 14
copy span "Packs-Classics-INFPR-Double Deuce-2.5g Tester"
click at [80, 14] on span "Back to Flourish" at bounding box center [91, 13] width 59 height 9
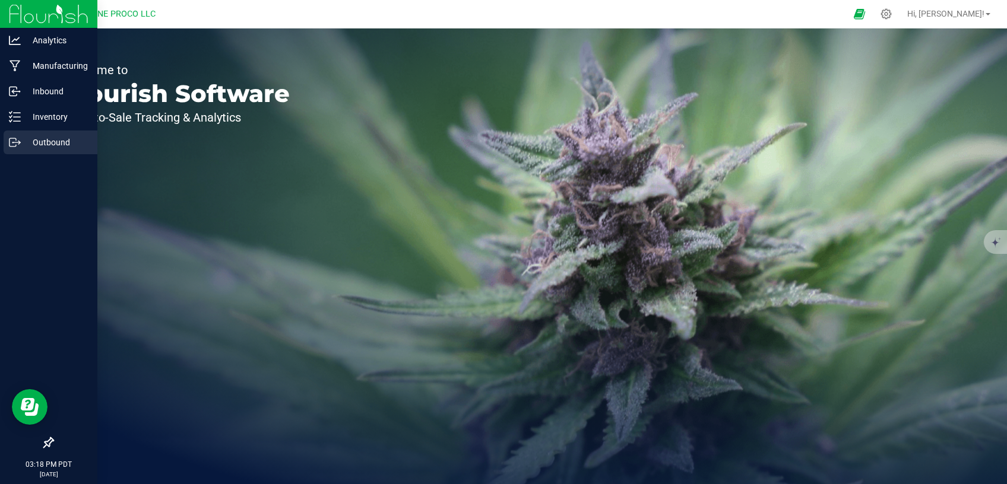
click at [39, 142] on p "Outbound" at bounding box center [56, 142] width 71 height 14
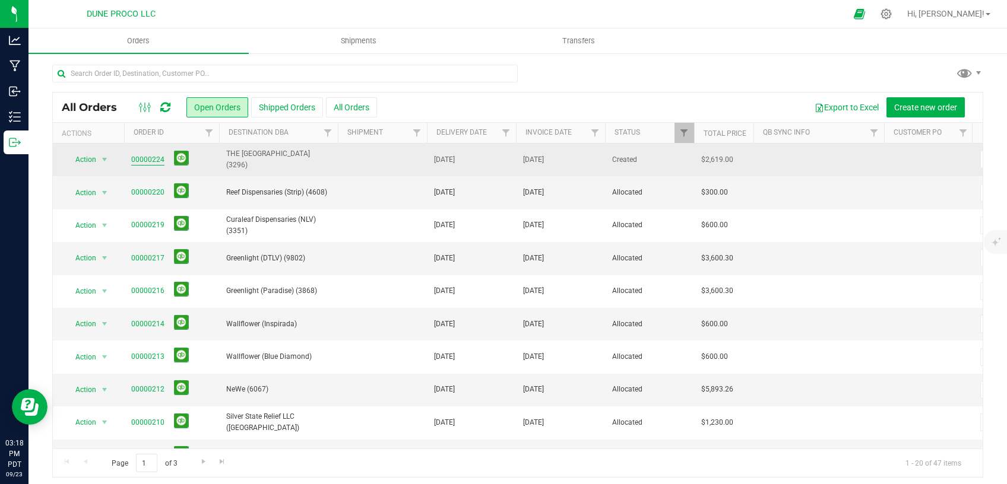
click at [146, 160] on link "00000224" at bounding box center [147, 159] width 33 height 11
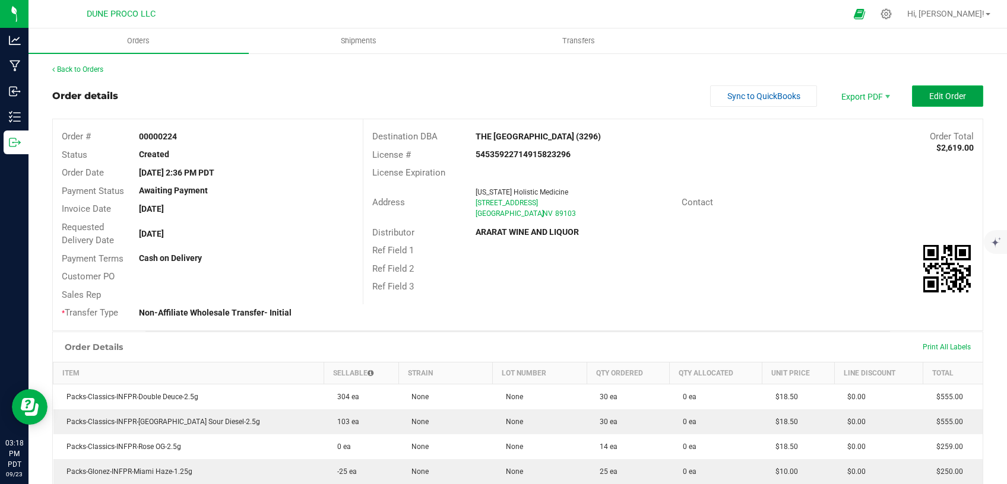
click at [929, 92] on span "Edit Order" at bounding box center [947, 95] width 37 height 9
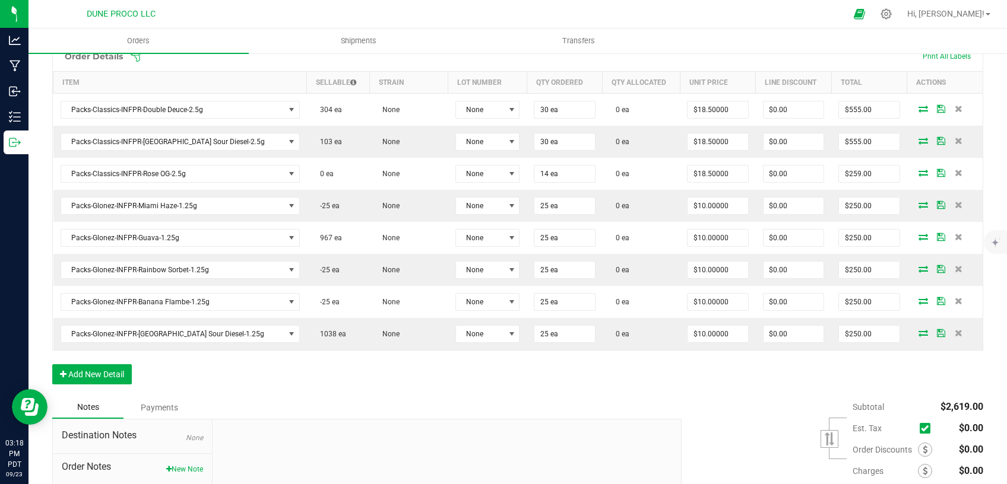
scroll to position [352, 0]
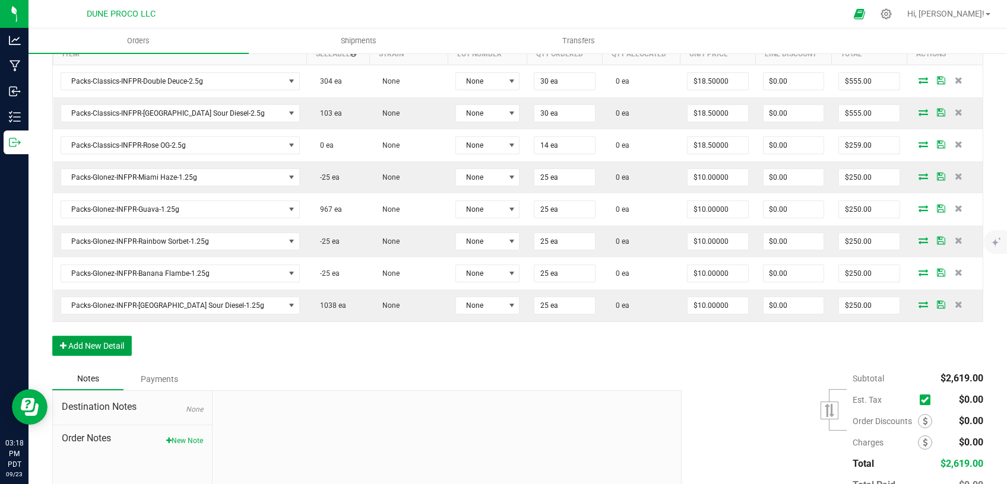
click at [99, 340] on button "Add New Detail" at bounding box center [92, 346] width 80 height 20
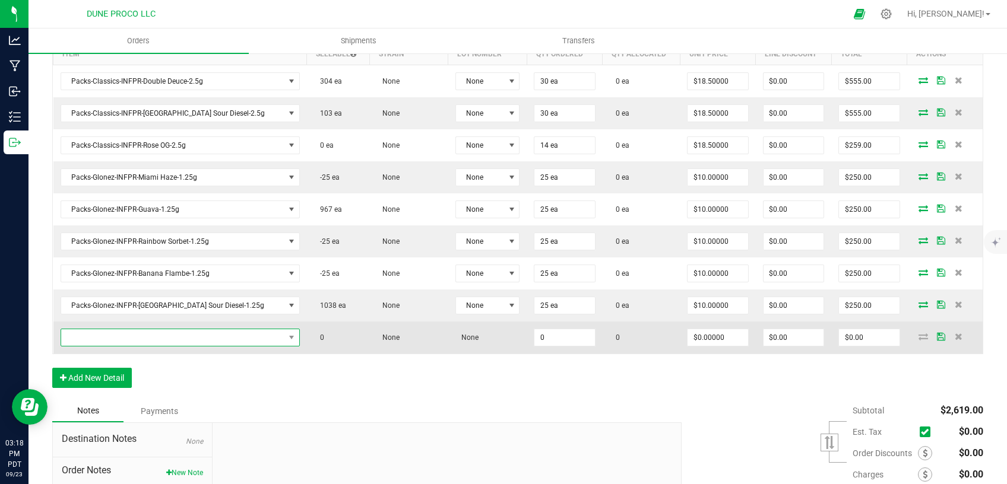
click at [152, 335] on span "NO DATA FOUND" at bounding box center [172, 337] width 223 height 17
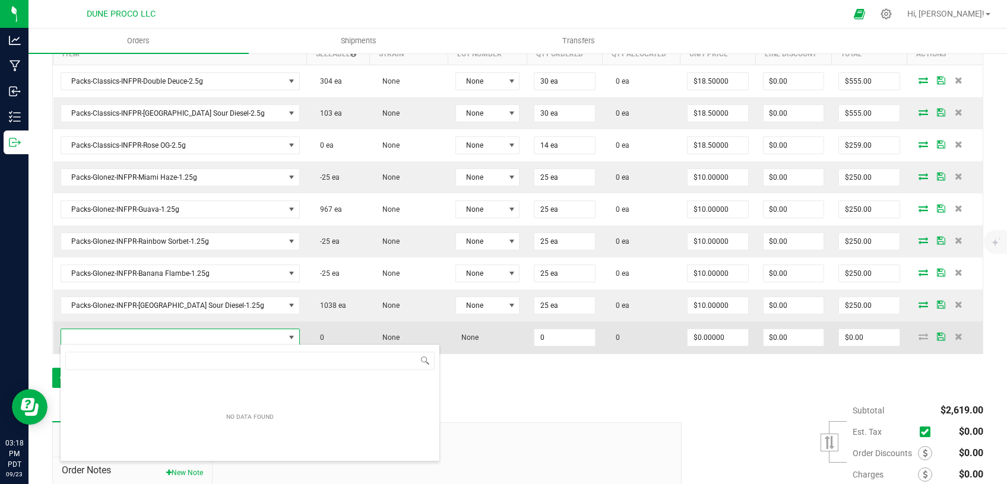
type input "Packs-Classics-INFPR-Double Deuce-2.5g Tester"
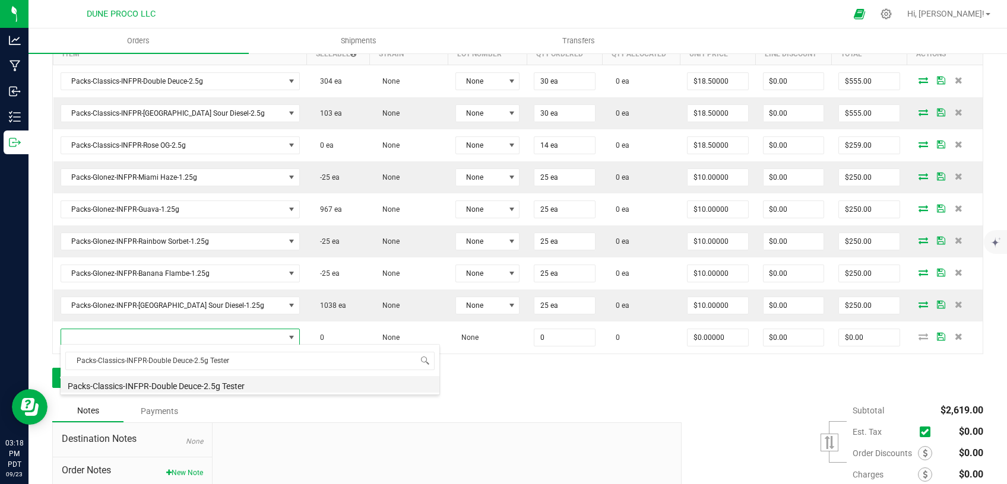
click at [173, 386] on li "Packs-Classics-INFPR-Double Deuce-2.5g Tester" at bounding box center [250, 384] width 379 height 17
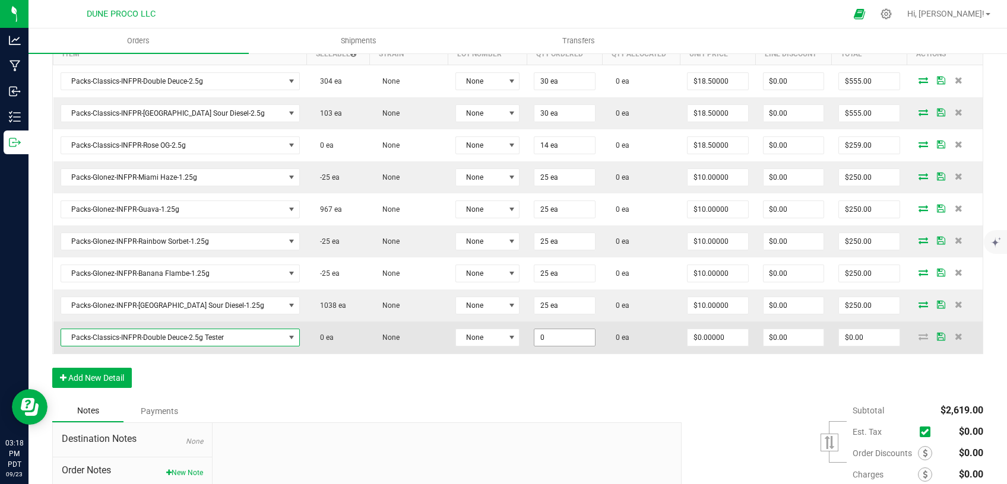
click at [534, 337] on input "0" at bounding box center [564, 337] width 60 height 17
type input "8 ea"
type input "0"
click at [687, 338] on input "0" at bounding box center [717, 337] width 60 height 17
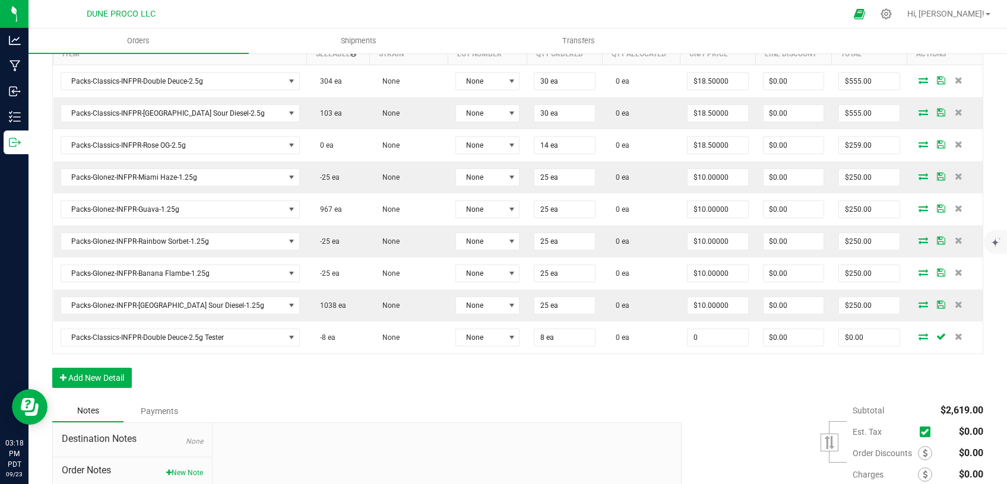
click at [687, 338] on input "0" at bounding box center [717, 337] width 60 height 17
type input "$0.01000"
type input "$0.08"
click at [699, 397] on div "Order Details Print All Labels Item Sellable Strain Lot Number Qty Ordered Qty …" at bounding box center [517, 206] width 931 height 388
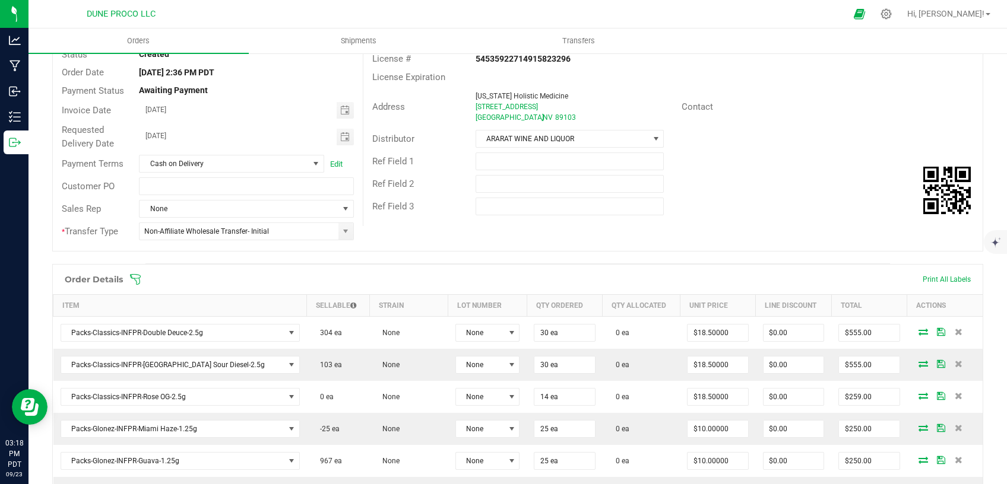
scroll to position [0, 0]
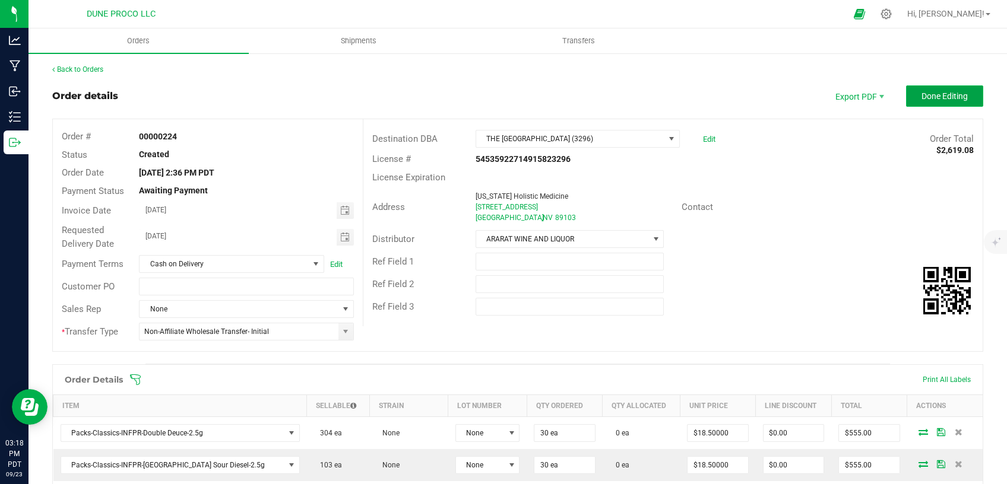
click at [930, 93] on span "Done Editing" at bounding box center [944, 95] width 46 height 9
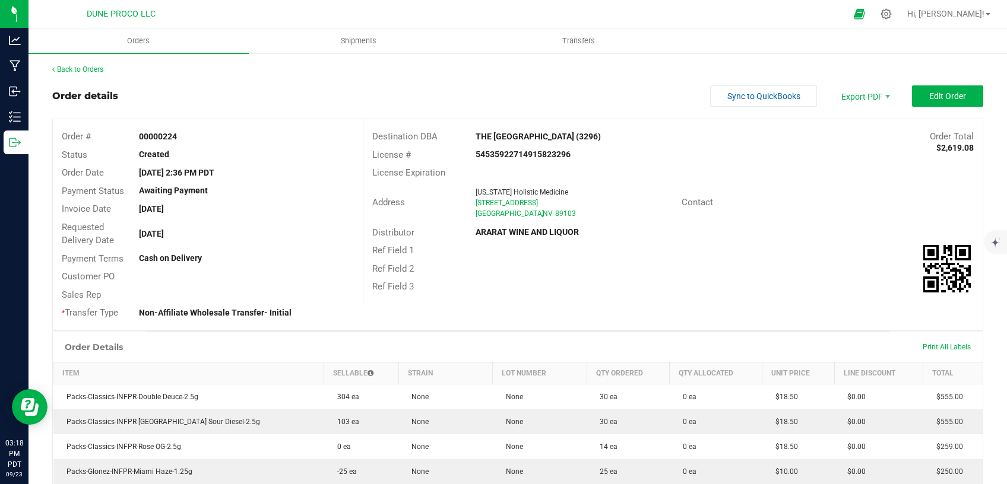
drag, startPoint x: 928, startPoint y: 149, endPoint x: 961, endPoint y: 148, distance: 33.3
click at [961, 148] on strong "$2,619.08" at bounding box center [954, 147] width 37 height 9
copy strong "2,619.08"
